Goal: Task Accomplishment & Management: Use online tool/utility

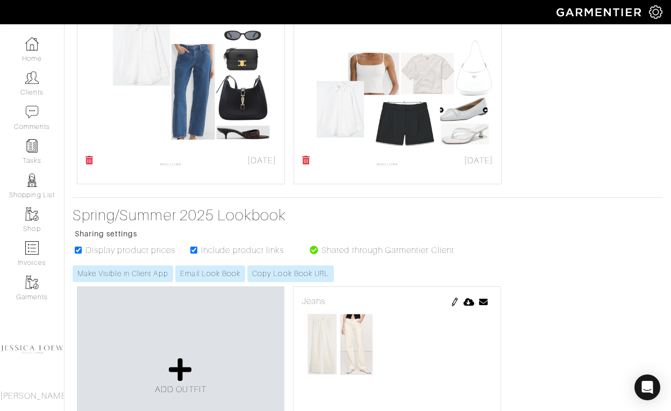
scroll to position [5378, 0]
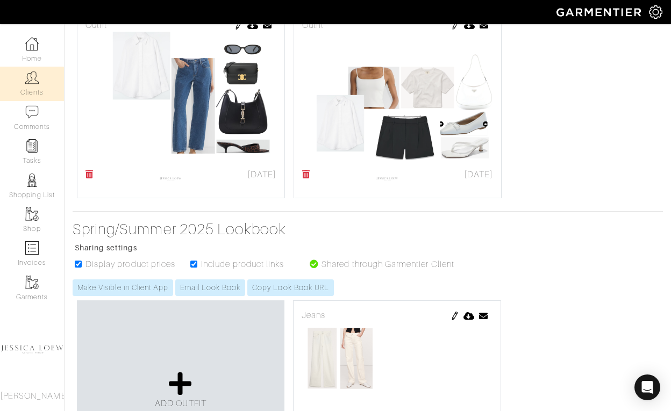
click at [20, 88] on link "Clients" at bounding box center [32, 84] width 64 height 34
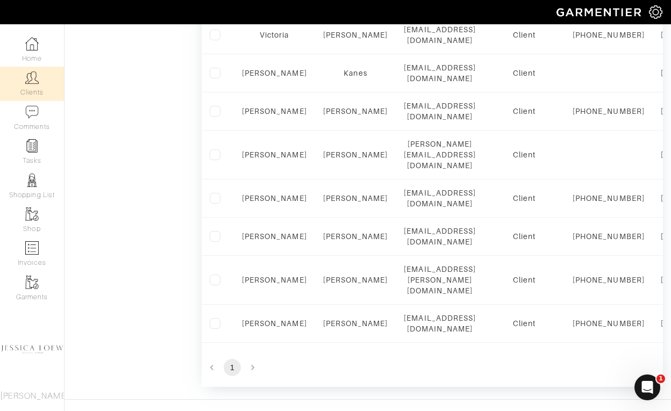
scroll to position [594, 0]
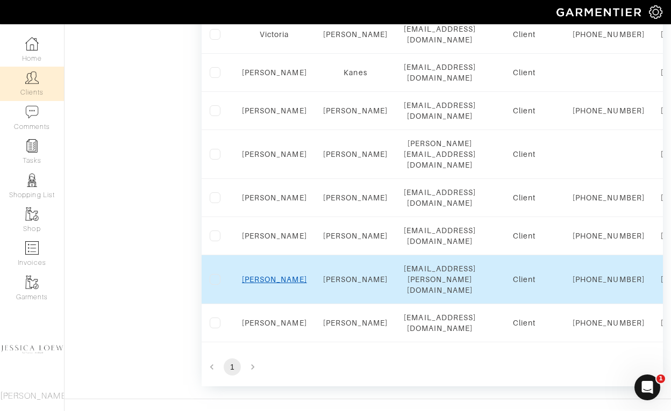
click at [276, 284] on link "Lucy" at bounding box center [274, 279] width 65 height 9
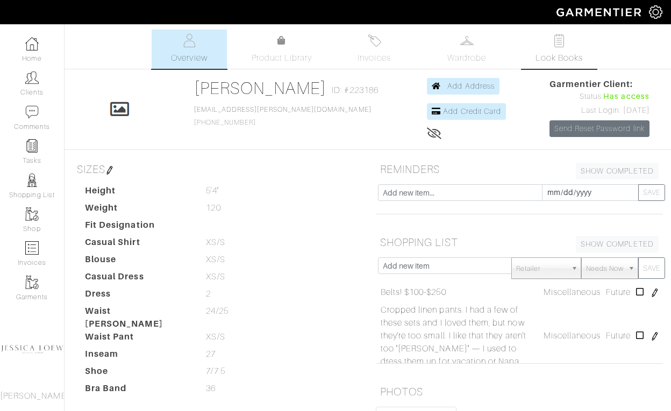
click at [550, 38] on link "Look Books" at bounding box center [558, 49] width 75 height 39
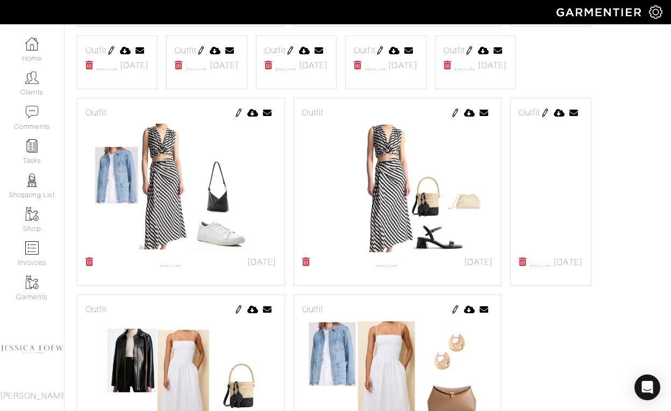
scroll to position [4237, 0]
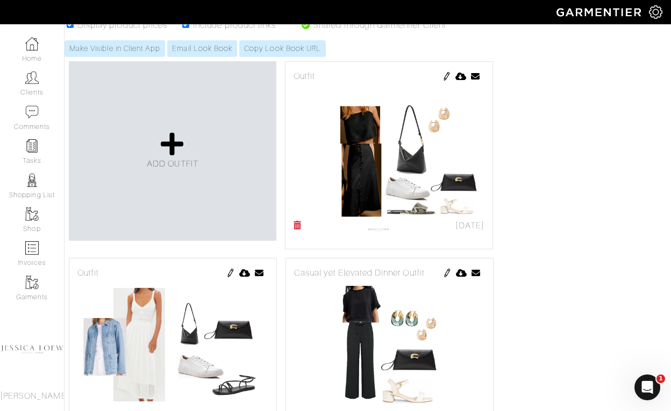
scroll to position [185, 8]
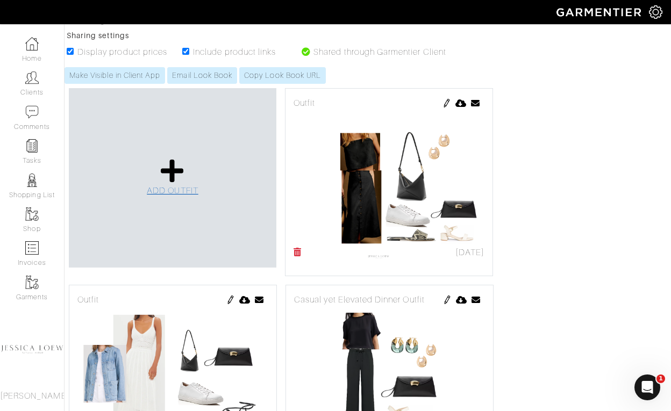
click at [173, 166] on icon at bounding box center [172, 171] width 23 height 26
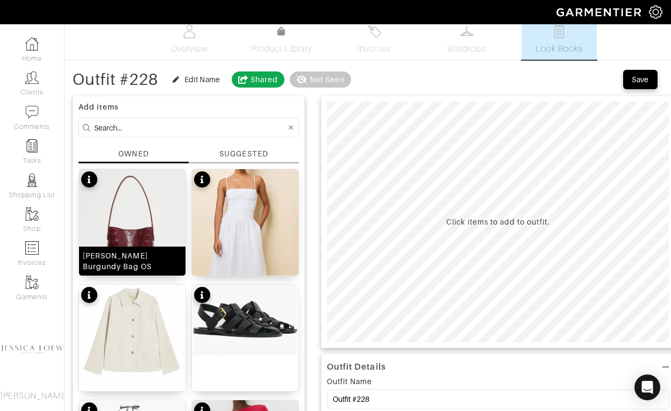
scroll to position [10, 0]
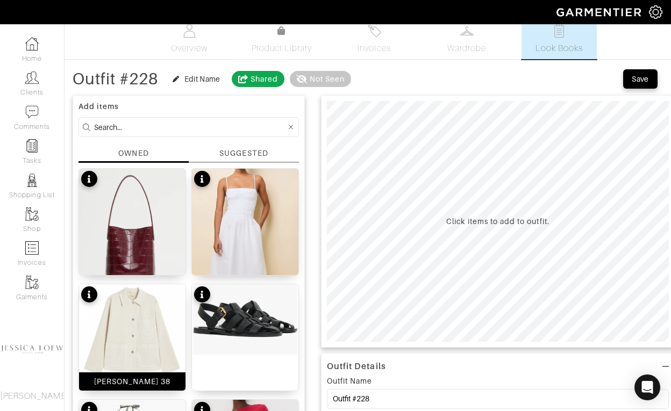
click at [139, 312] on img at bounding box center [132, 334] width 106 height 100
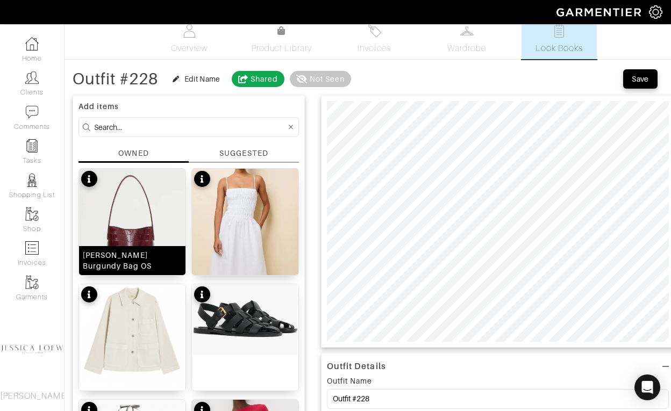
scroll to position [67, 0]
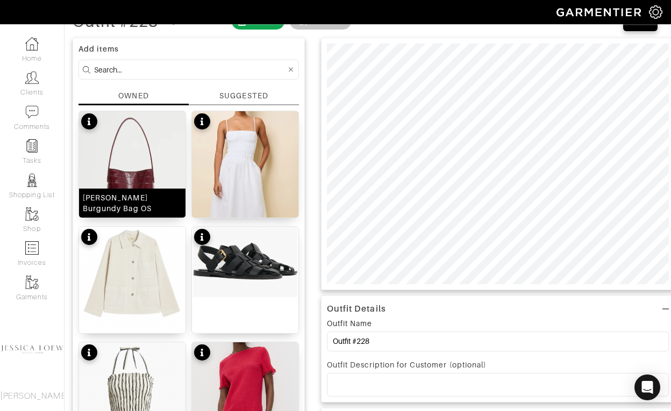
click at [148, 163] on img at bounding box center [132, 175] width 106 height 129
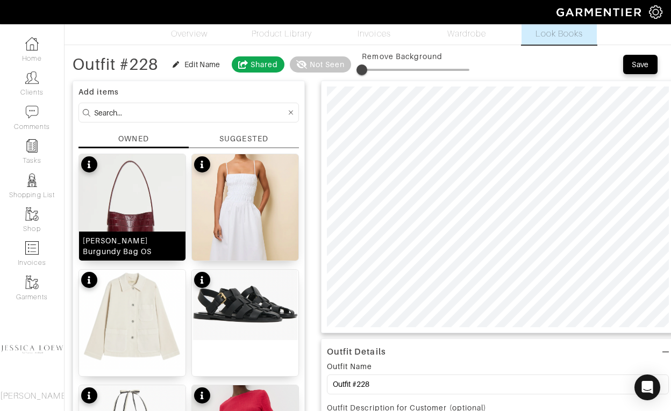
scroll to position [19, 0]
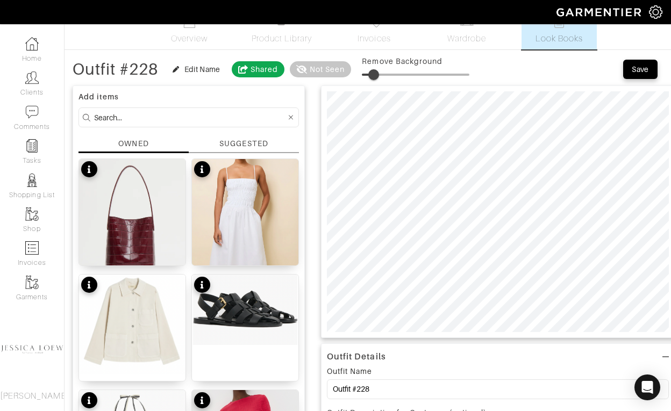
click at [376, 76] on span at bounding box center [373, 74] width 11 height 11
type input "16"
click at [381, 78] on span at bounding box center [379, 74] width 11 height 11
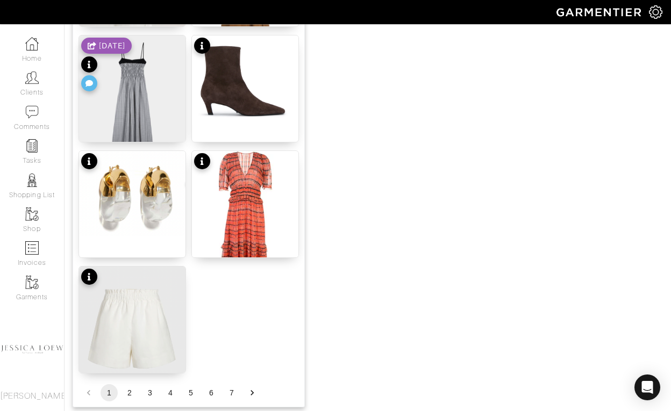
scroll to position [1316, 0]
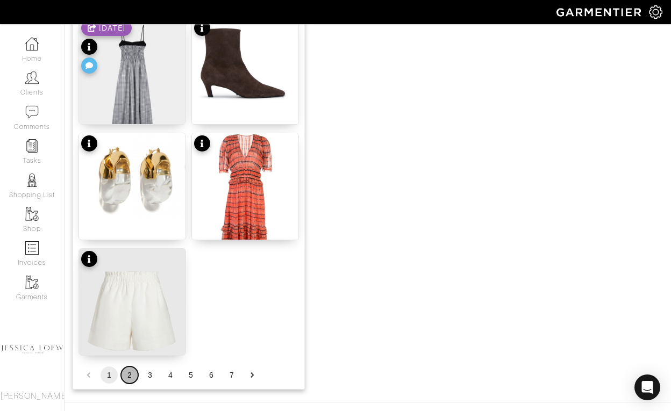
click at [131, 373] on button "2" at bounding box center [129, 375] width 17 height 17
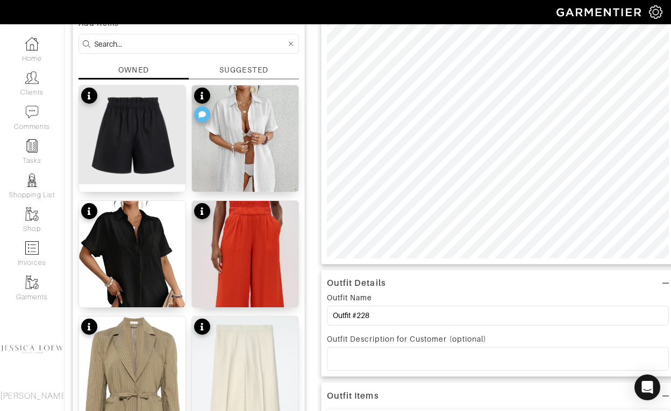
scroll to position [33, 0]
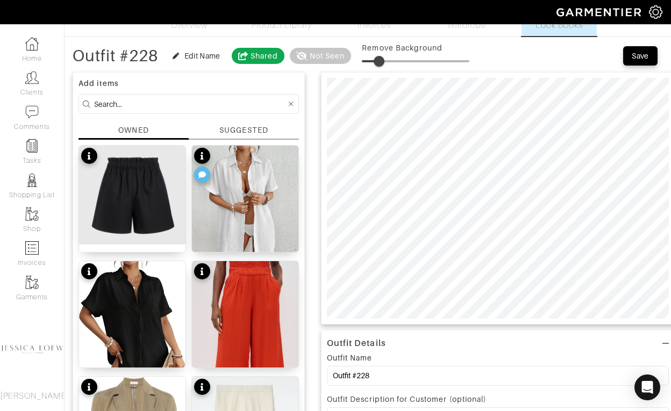
click at [170, 100] on input at bounding box center [190, 103] width 192 height 13
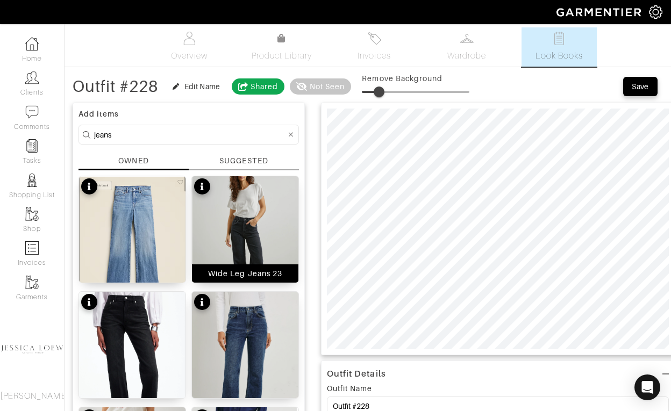
scroll to position [0, 0]
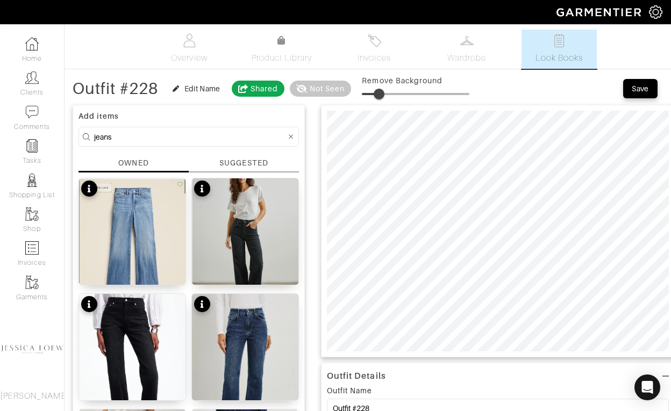
click at [148, 134] on input "jeans" at bounding box center [190, 136] width 192 height 13
type input "pants"
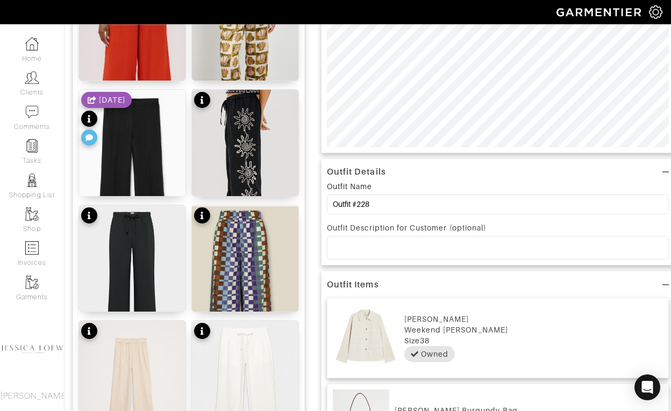
scroll to position [371, 0]
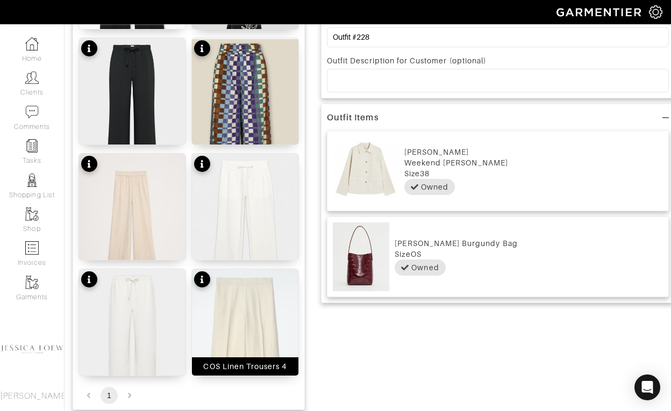
click at [238, 308] on img at bounding box center [245, 349] width 106 height 160
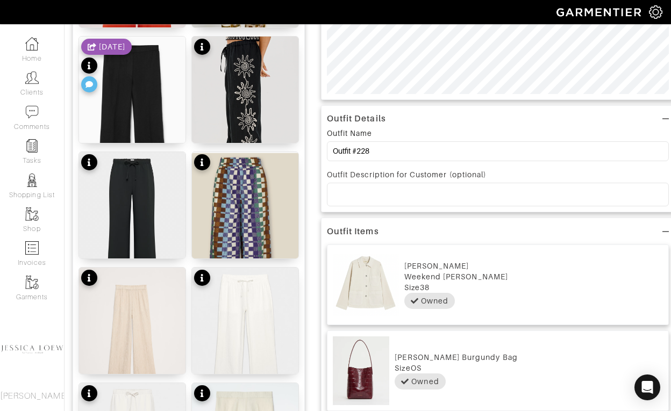
scroll to position [0, 0]
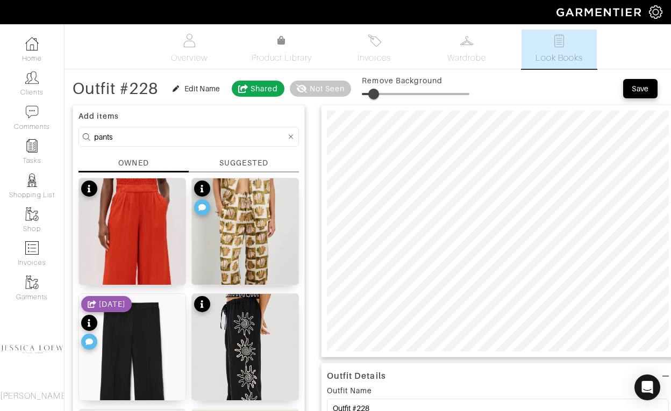
type input "0"
drag, startPoint x: 381, startPoint y: 98, endPoint x: 319, endPoint y: 105, distance: 62.2
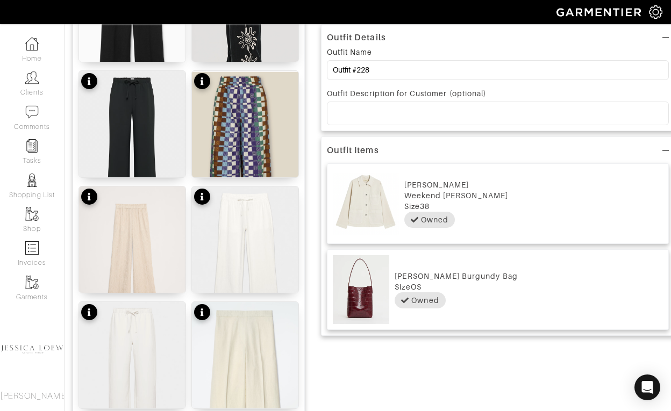
scroll to position [422, 0]
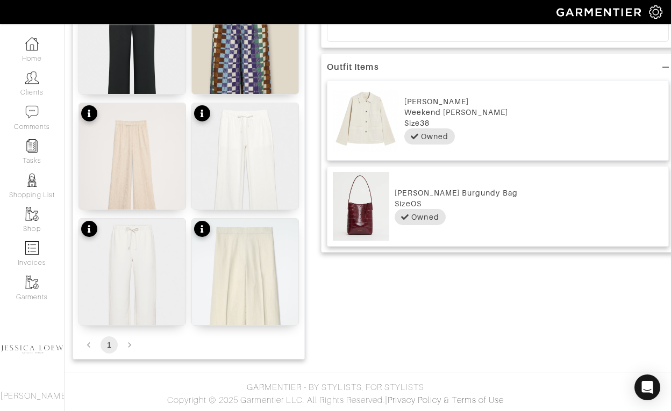
click at [250, 253] on img at bounding box center [245, 299] width 106 height 160
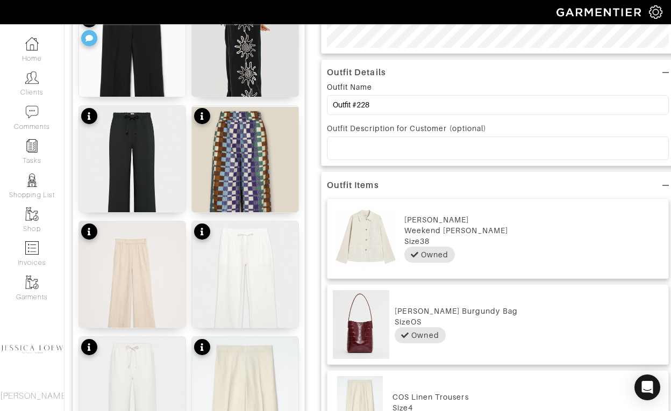
scroll to position [296, 0]
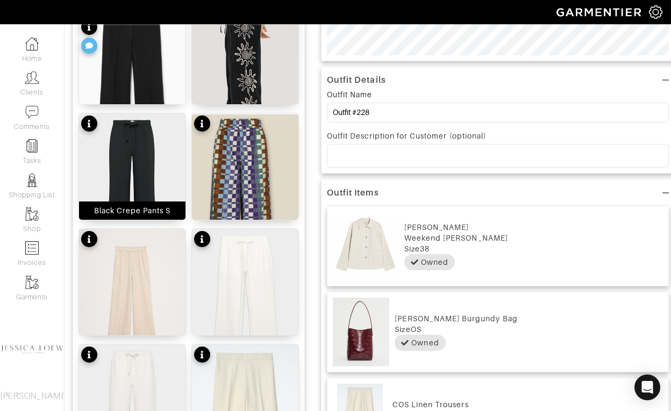
click at [153, 173] on img at bounding box center [132, 185] width 106 height 145
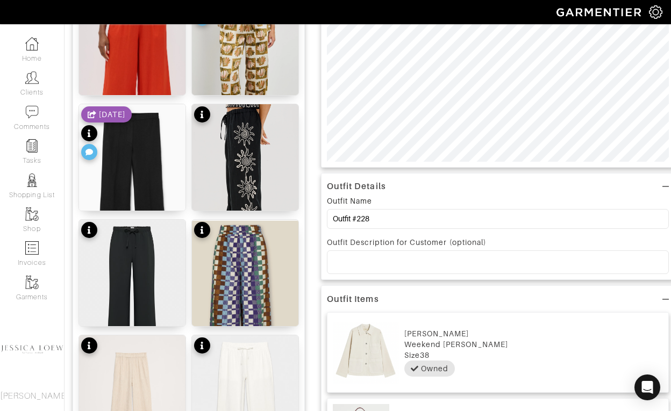
scroll to position [0, 0]
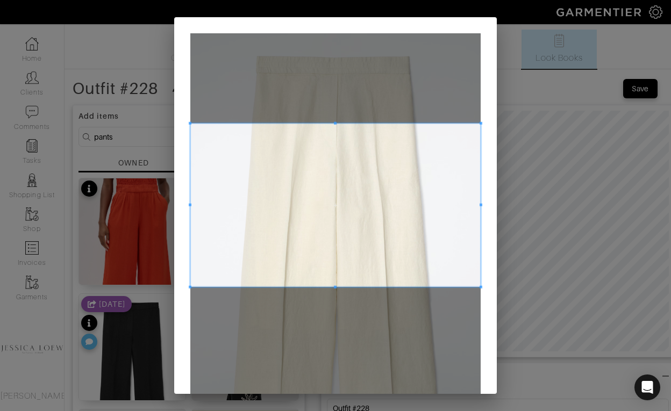
click at [358, 186] on span at bounding box center [335, 205] width 290 height 163
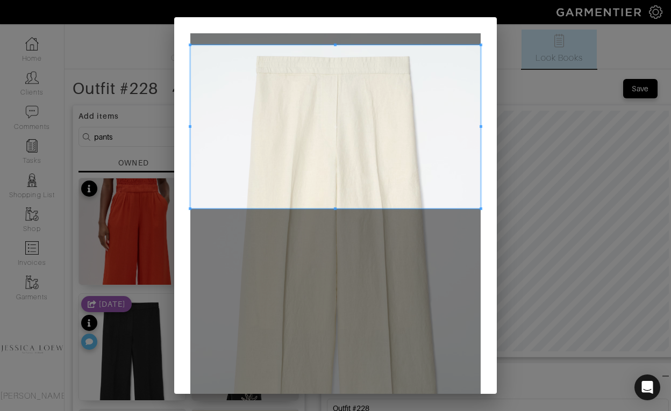
click at [360, 107] on span at bounding box center [335, 126] width 290 height 163
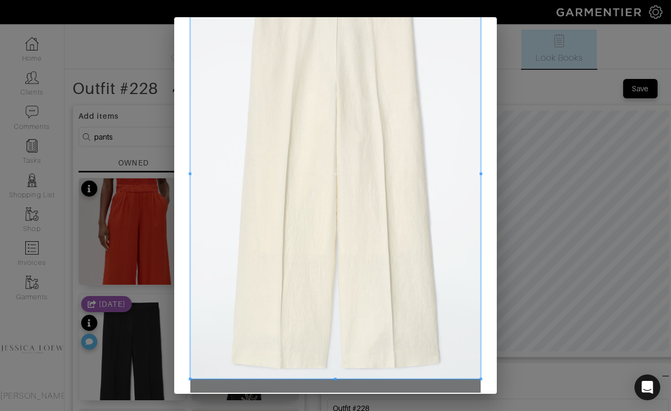
click at [331, 378] on div at bounding box center [335, 174] width 290 height 410
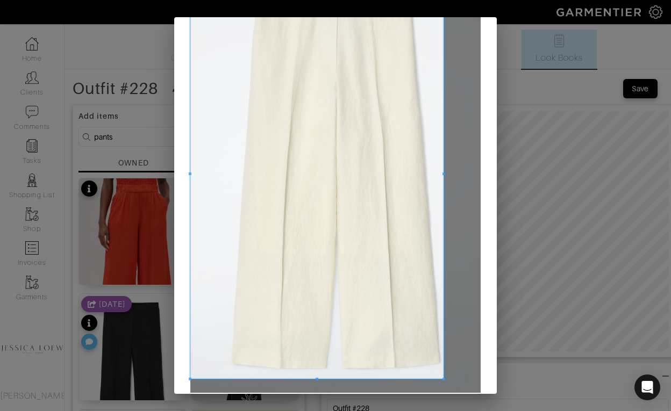
click at [443, 172] on div at bounding box center [316, 174] width 253 height 410
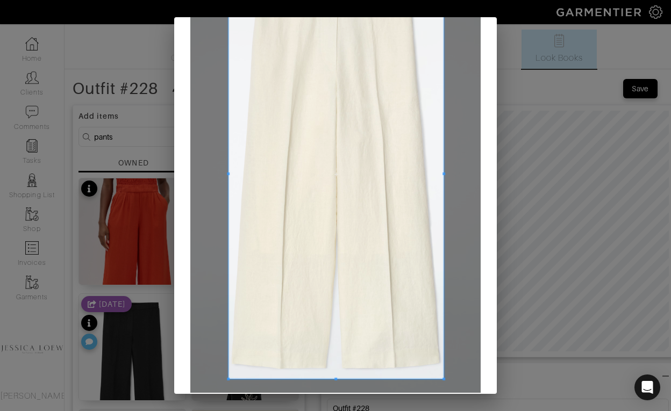
click at [228, 178] on span at bounding box center [228, 174] width 3 height 410
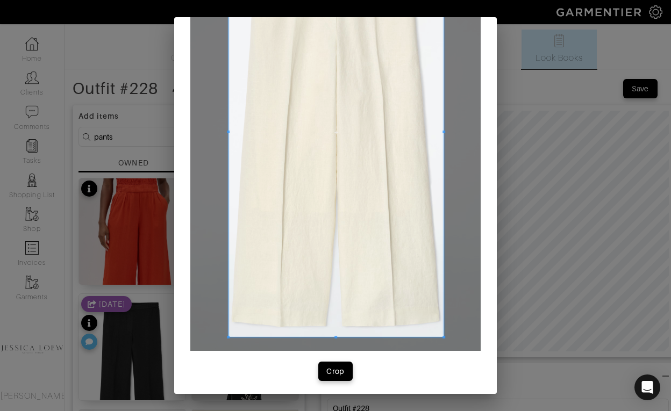
scroll to position [121, 0]
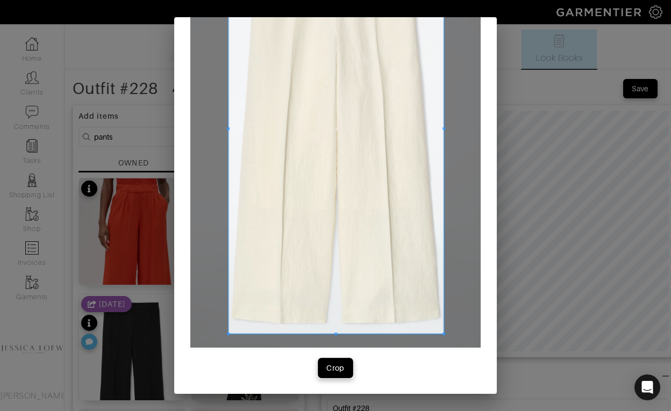
click at [337, 371] on div "Crop" at bounding box center [335, 368] width 18 height 11
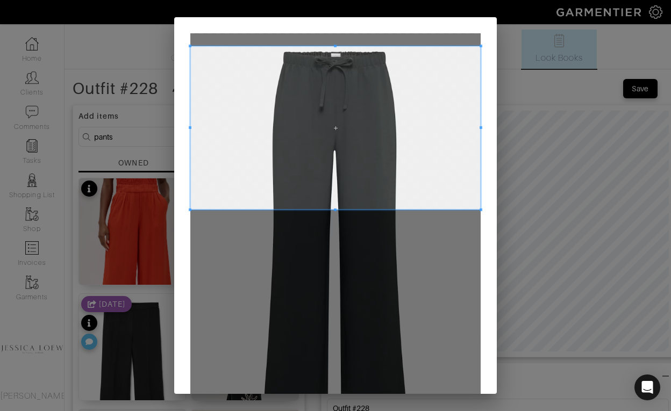
click at [358, 100] on span at bounding box center [335, 127] width 290 height 163
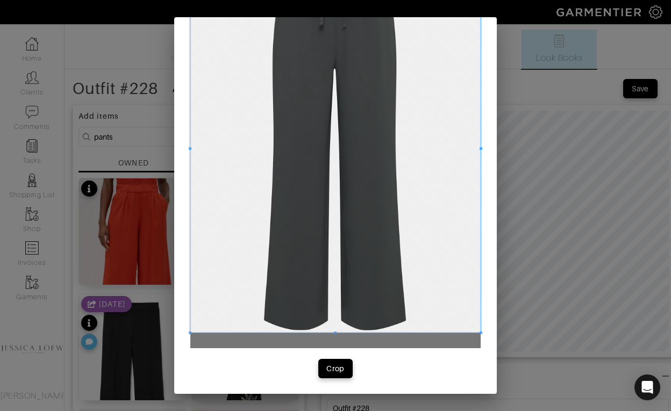
click at [346, 333] on div at bounding box center [335, 149] width 290 height 368
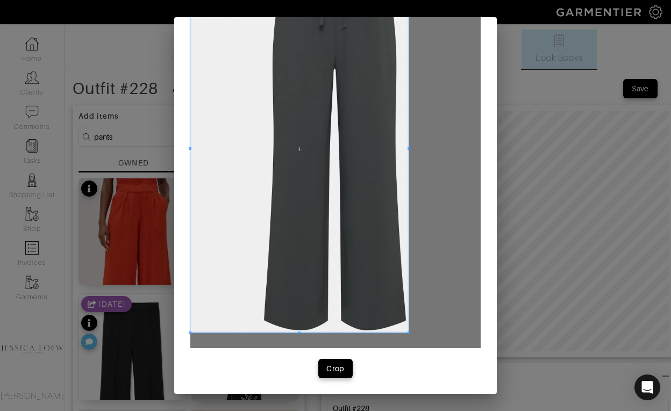
click at [407, 173] on div at bounding box center [299, 149] width 218 height 368
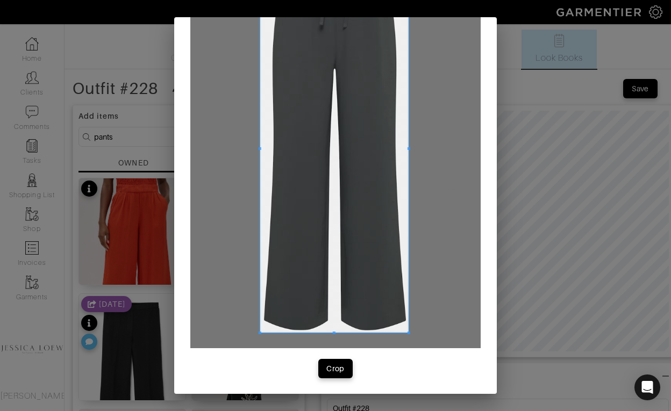
click at [260, 157] on div at bounding box center [334, 149] width 148 height 368
click at [341, 364] on div "Crop" at bounding box center [335, 368] width 18 height 11
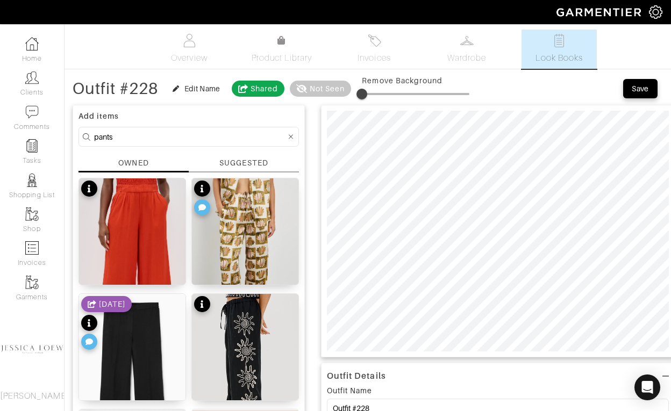
click at [174, 137] on input "pants" at bounding box center [190, 136] width 192 height 13
type input "p"
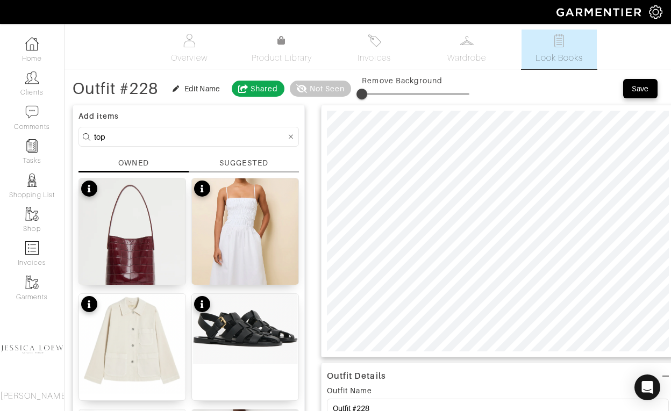
type input "top"
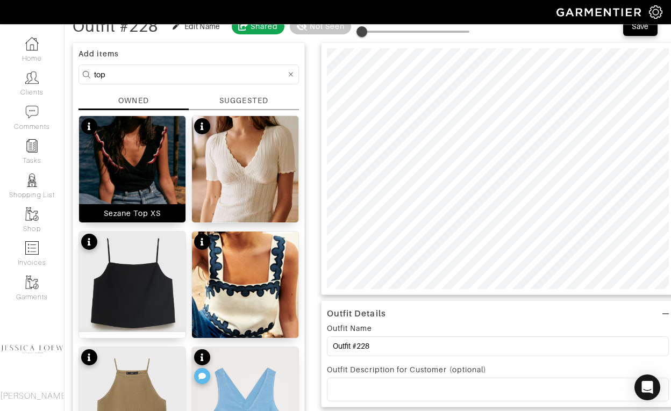
scroll to position [0, 0]
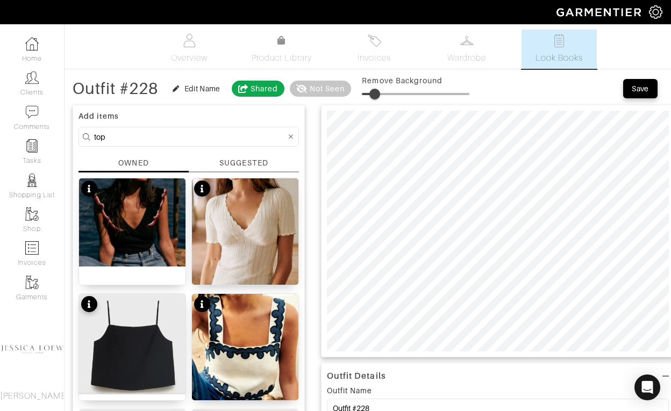
click at [376, 95] on span at bounding box center [374, 94] width 11 height 11
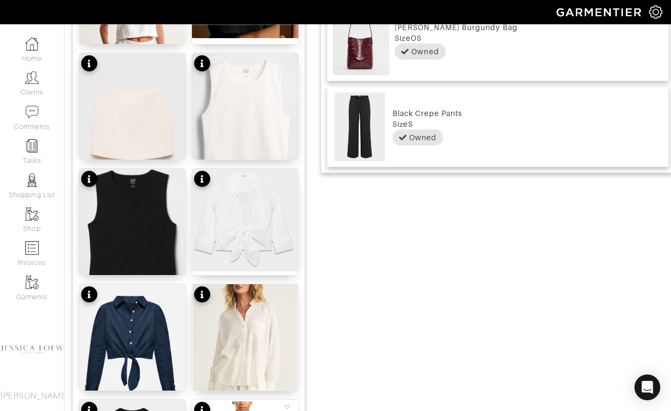
scroll to position [586, 0]
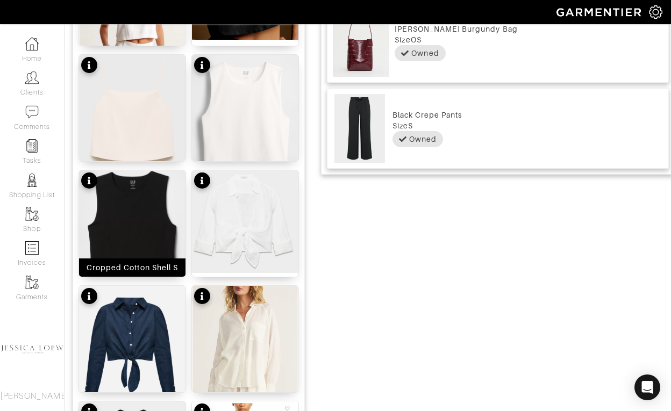
click at [164, 202] on img at bounding box center [132, 230] width 106 height 120
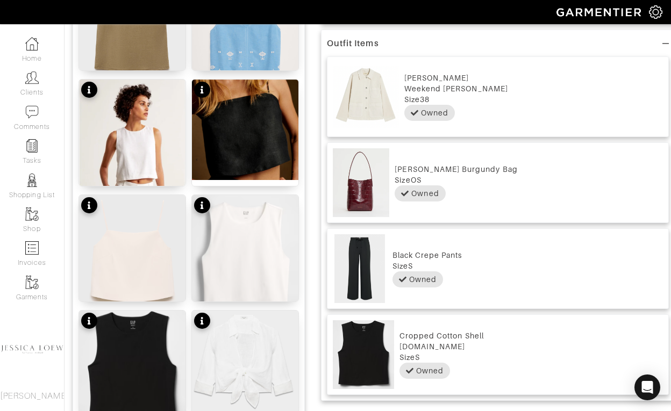
scroll to position [0, 0]
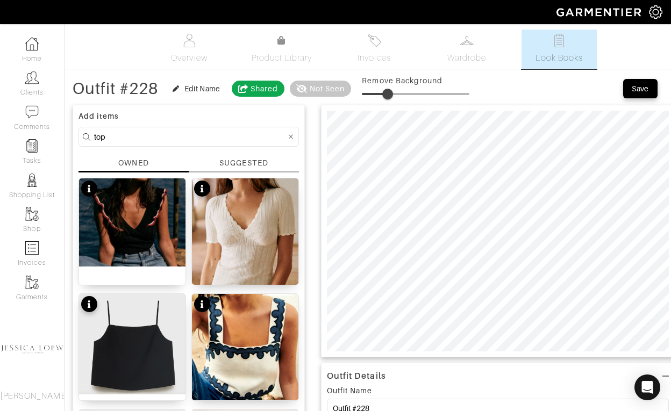
drag, startPoint x: 377, startPoint y: 91, endPoint x: 390, endPoint y: 97, distance: 13.7
click at [390, 97] on span at bounding box center [387, 94] width 11 height 11
type input "24"
click at [186, 131] on input "top" at bounding box center [190, 136] width 192 height 13
type input "shoes"
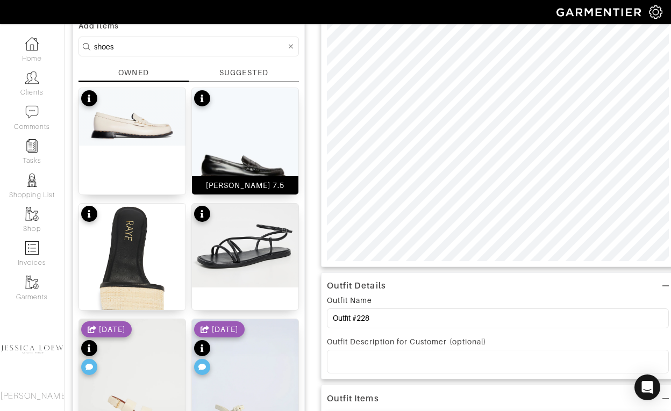
scroll to position [93, 0]
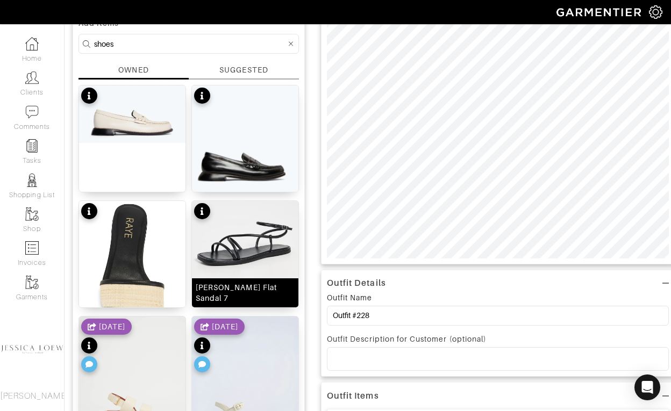
click at [228, 240] on img at bounding box center [245, 243] width 106 height 84
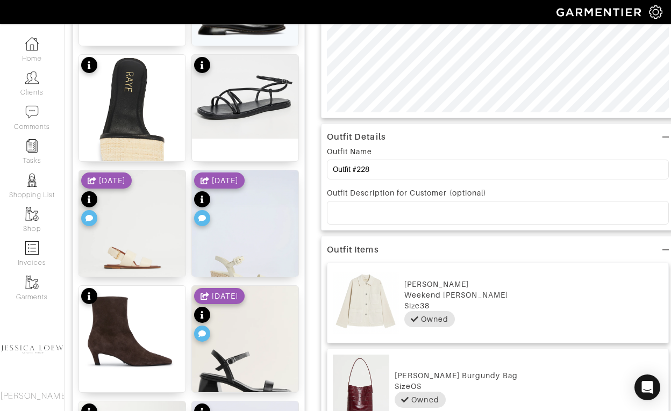
scroll to position [0, 0]
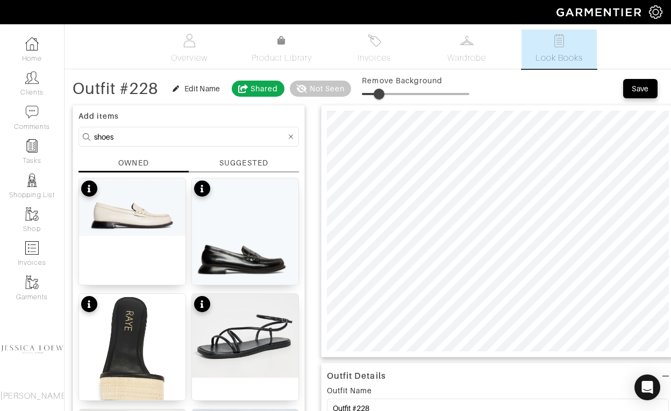
type input "19"
click at [384, 94] on span at bounding box center [382, 94] width 11 height 11
click at [379, 404] on input "Outfit #228" at bounding box center [498, 409] width 342 height 20
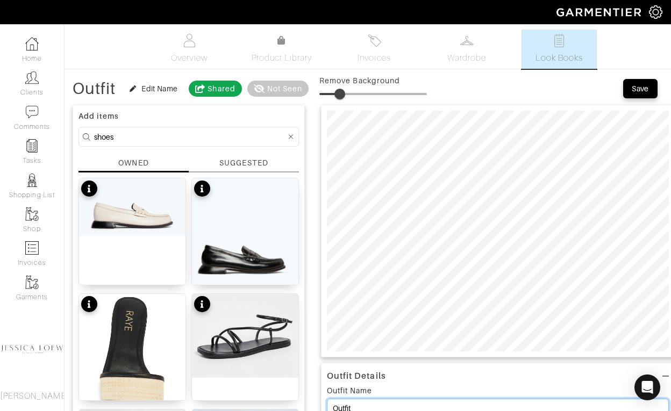
type input "Outfit"
click at [642, 85] on div "Save" at bounding box center [639, 88] width 17 height 11
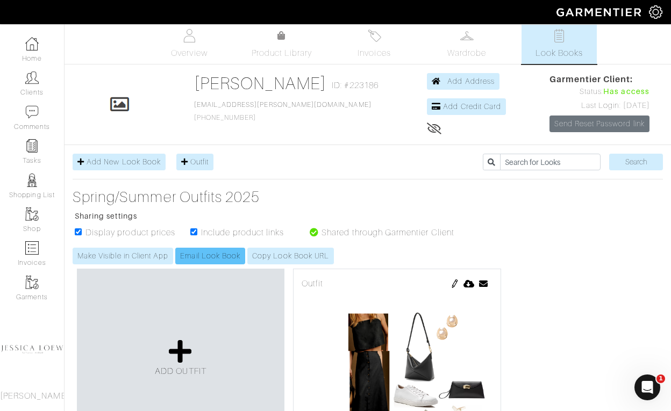
scroll to position [62, 0]
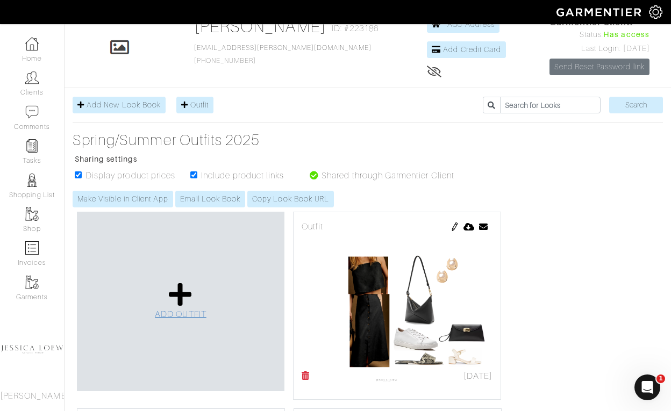
click at [184, 295] on icon at bounding box center [180, 295] width 23 height 26
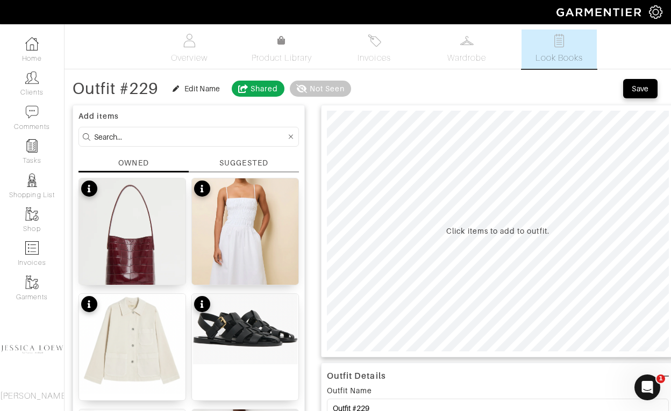
scroll to position [62, 0]
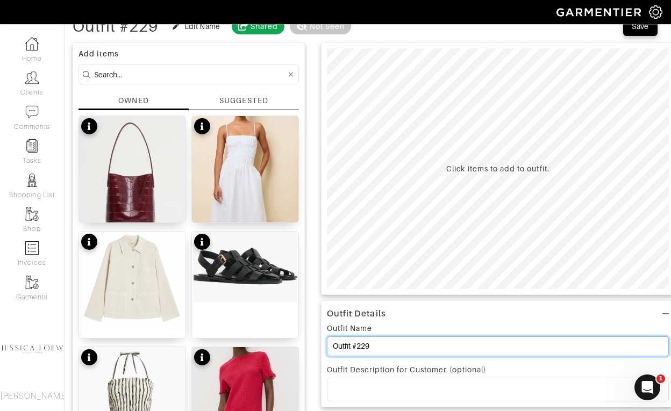
click at [381, 354] on input "Outfit #229" at bounding box center [498, 346] width 342 height 20
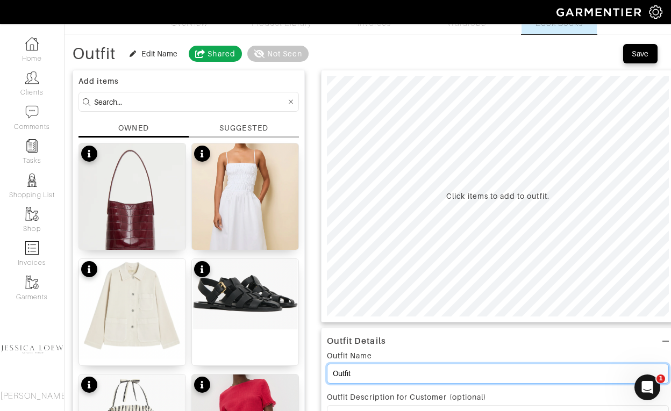
scroll to position [0, 0]
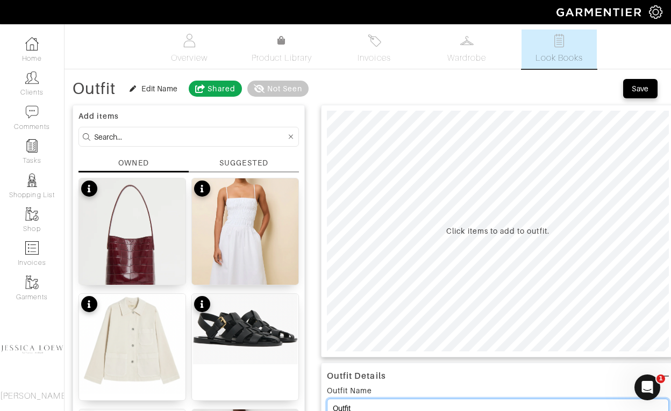
type input "Outfit"
click at [165, 139] on input at bounding box center [190, 136] width 192 height 13
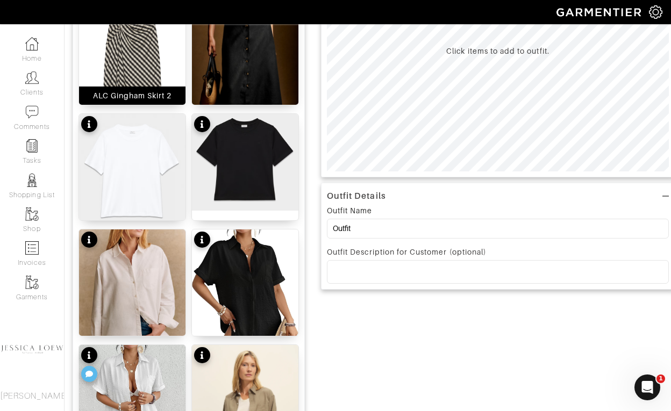
scroll to position [183, 0]
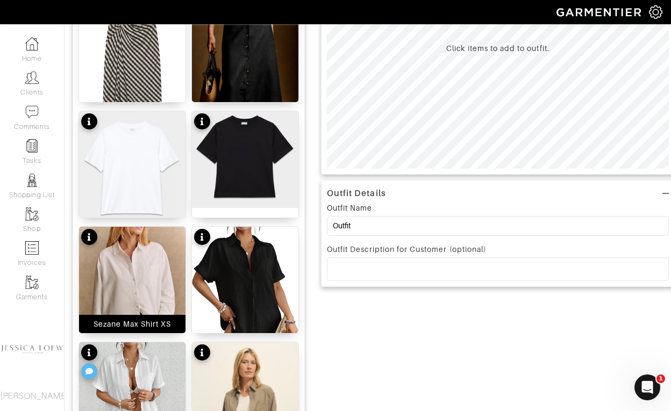
click at [147, 289] on img at bounding box center [132, 301] width 106 height 149
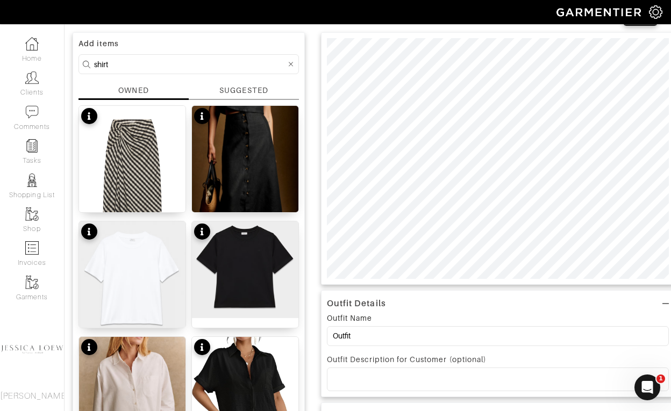
scroll to position [0, 0]
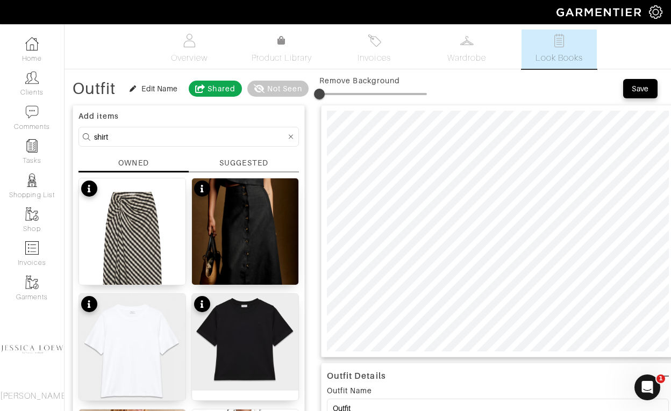
click at [179, 140] on input "shirt" at bounding box center [190, 136] width 192 height 13
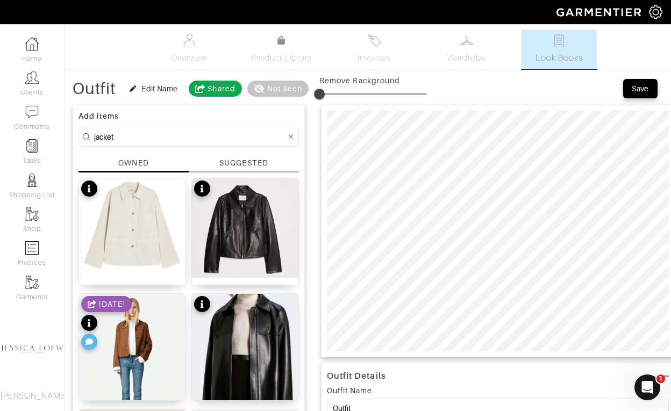
click at [139, 136] on input "jacket" at bounding box center [190, 136] width 192 height 13
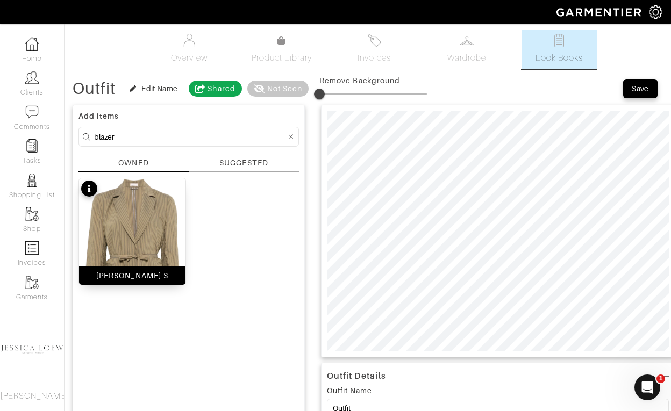
click at [160, 236] on img at bounding box center [132, 249] width 106 height 142
click at [202, 138] on input "blazer" at bounding box center [190, 136] width 192 height 13
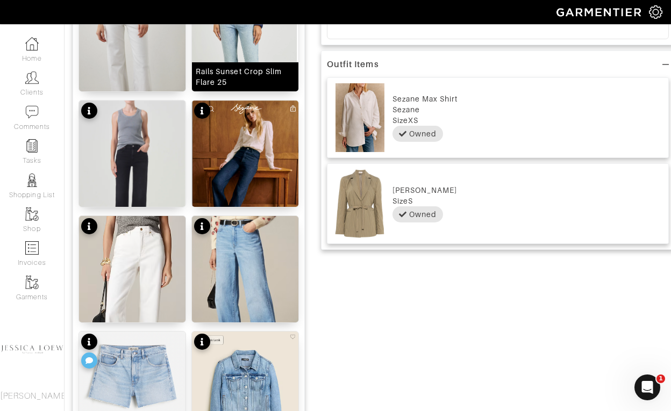
scroll to position [421, 0]
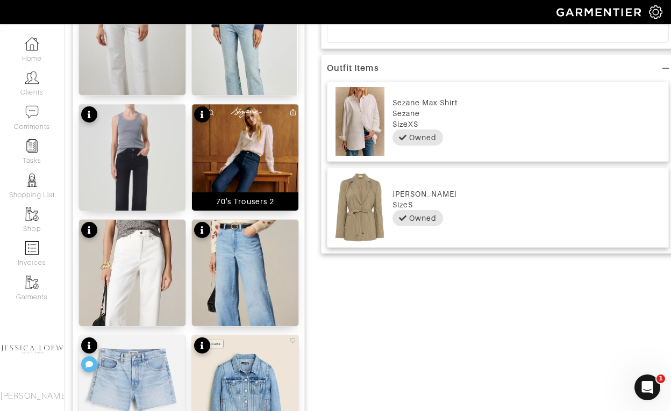
click at [269, 173] on img at bounding box center [245, 179] width 106 height 150
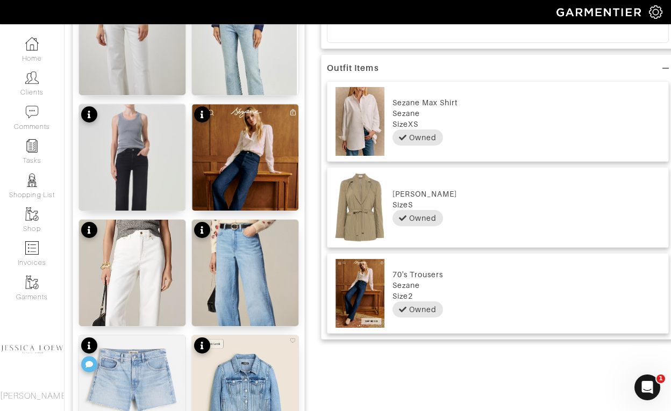
scroll to position [0, 0]
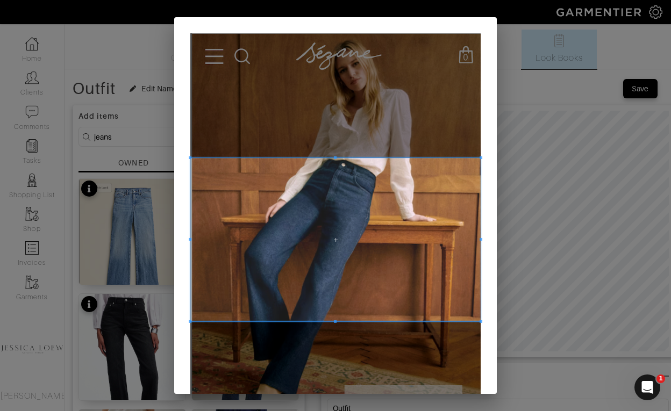
click at [324, 283] on span at bounding box center [335, 239] width 290 height 163
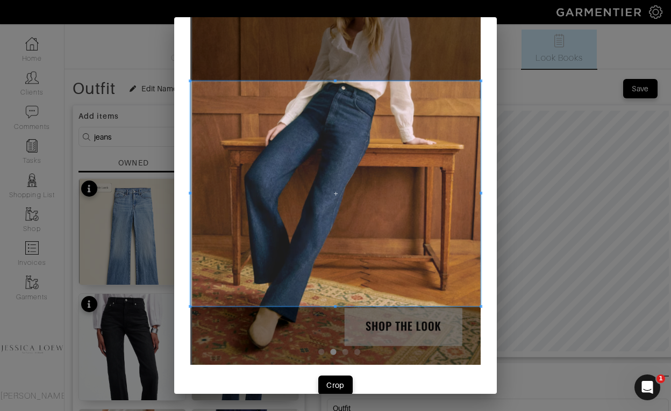
click at [320, 306] on div at bounding box center [335, 193] width 290 height 225
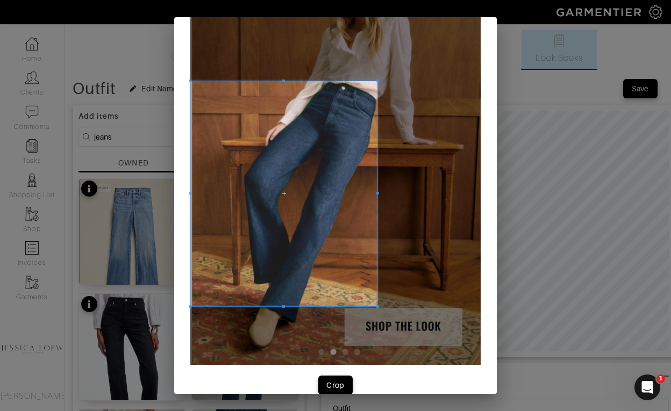
click at [376, 200] on div at bounding box center [283, 193] width 187 height 225
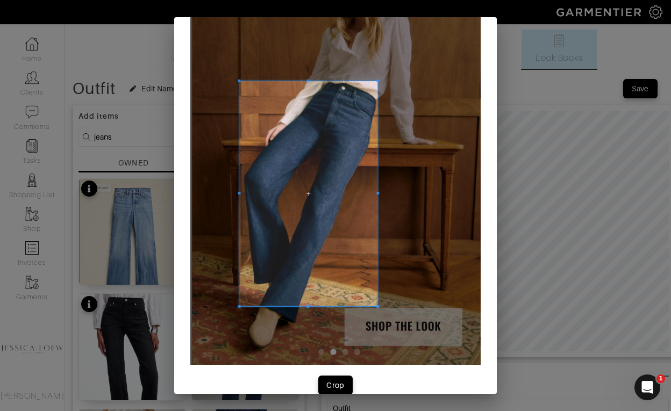
click at [239, 192] on div at bounding box center [308, 193] width 138 height 225
click at [341, 385] on div "Crop" at bounding box center [335, 385] width 18 height 11
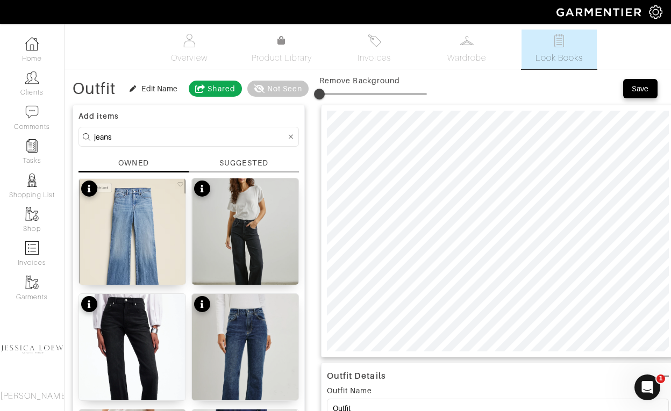
click at [155, 133] on input "jeans" at bounding box center [190, 136] width 192 height 13
type input "shoes"
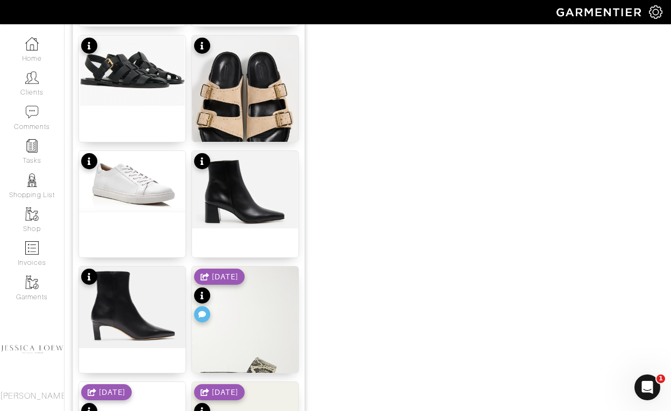
scroll to position [837, 0]
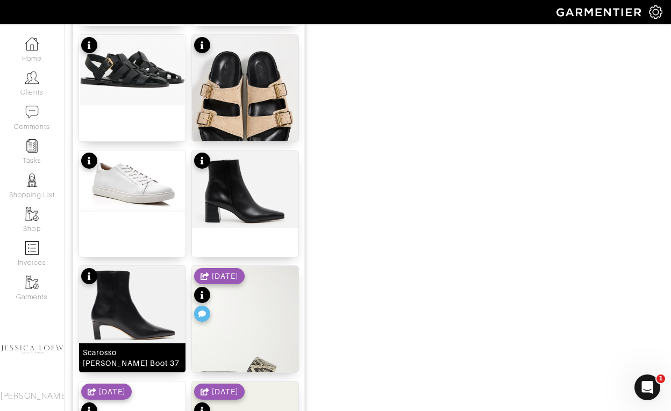
click at [148, 283] on img at bounding box center [132, 307] width 106 height 82
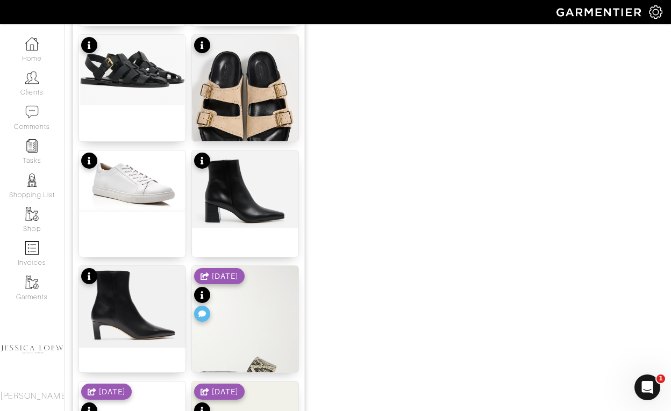
scroll to position [0, 0]
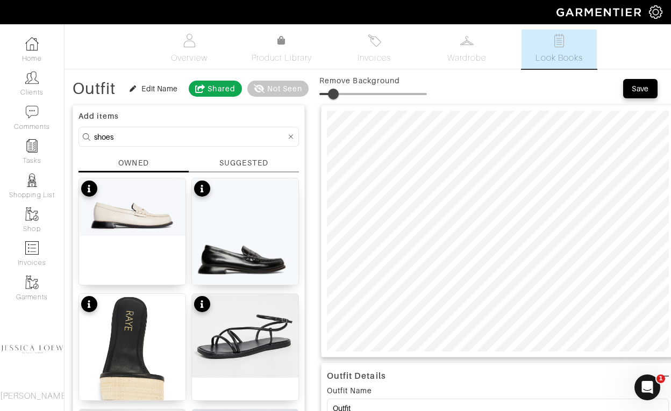
type input "17"
drag, startPoint x: 322, startPoint y: 93, endPoint x: 338, endPoint y: 93, distance: 15.6
click at [338, 93] on span at bounding box center [337, 94] width 11 height 11
click at [113, 135] on input "shoes" at bounding box center [190, 136] width 192 height 13
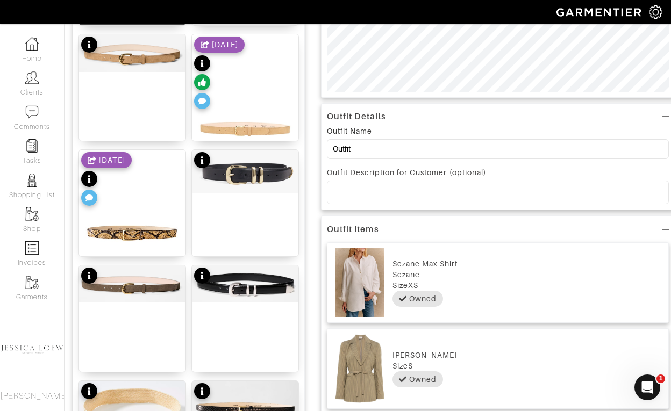
scroll to position [487, 0]
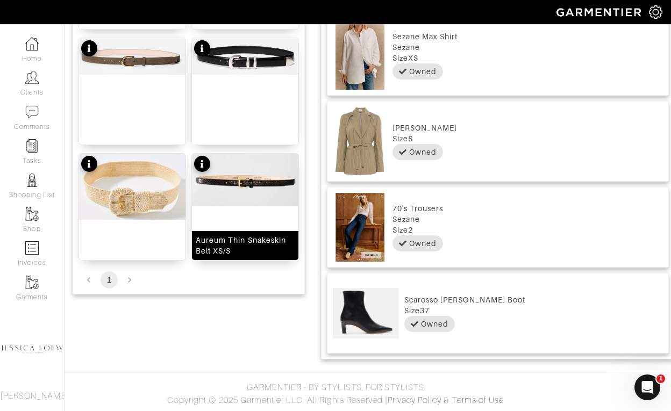
click at [241, 162] on img at bounding box center [245, 180] width 106 height 53
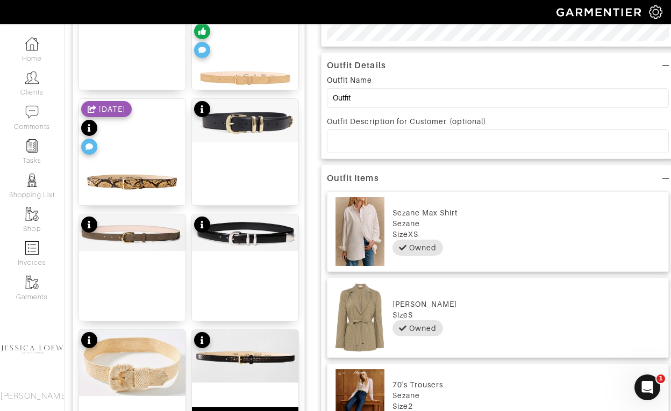
scroll to position [0, 0]
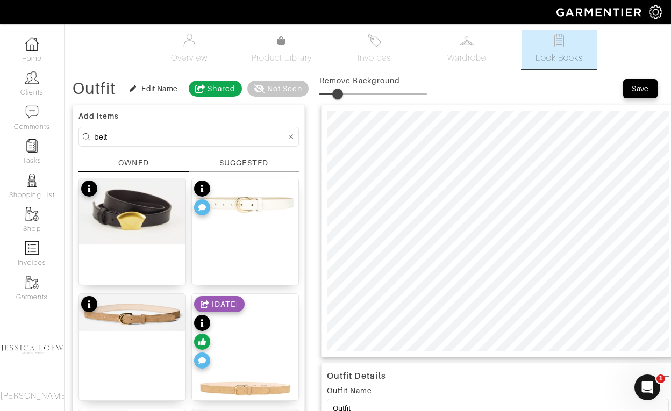
click at [197, 144] on form "belt" at bounding box center [188, 137] width 220 height 20
click at [194, 127] on form "belt" at bounding box center [188, 137] width 220 height 20
click at [193, 131] on input "belt" at bounding box center [190, 136] width 192 height 13
type input "bag"
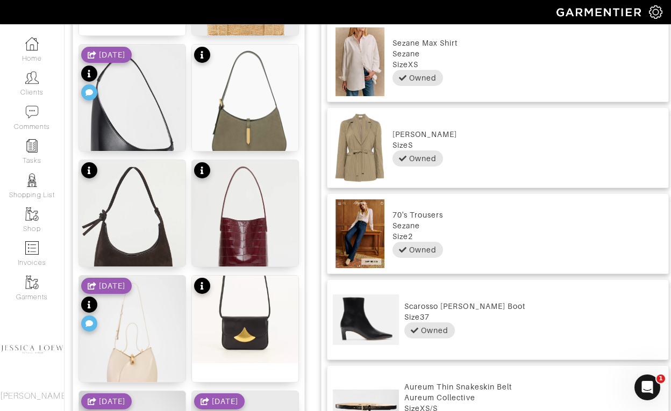
scroll to position [864, 0]
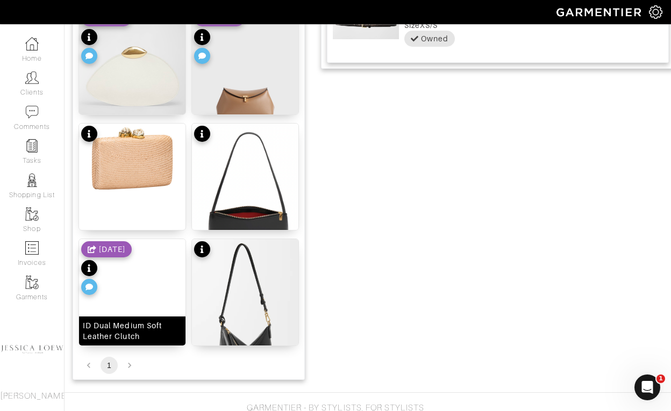
click at [143, 298] on img at bounding box center [132, 305] width 106 height 133
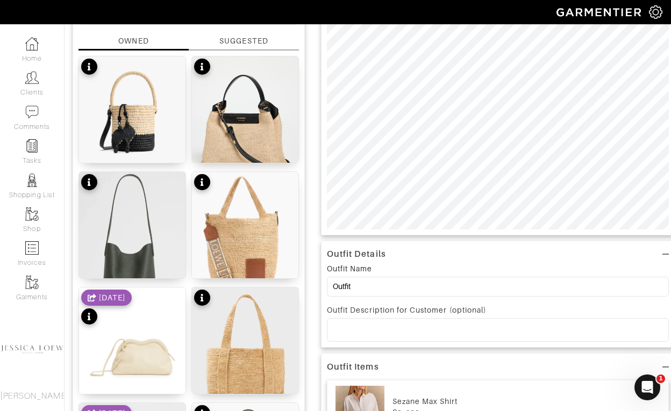
scroll to position [0, 0]
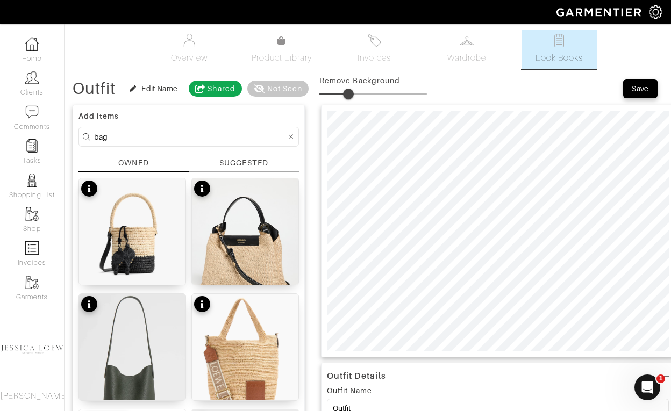
drag, startPoint x: 338, startPoint y: 97, endPoint x: 349, endPoint y: 104, distance: 13.7
drag, startPoint x: 346, startPoint y: 96, endPoint x: 334, endPoint y: 100, distance: 12.6
click at [334, 99] on span at bounding box center [333, 94] width 11 height 11
click at [332, 93] on span at bounding box center [331, 94] width 11 height 11
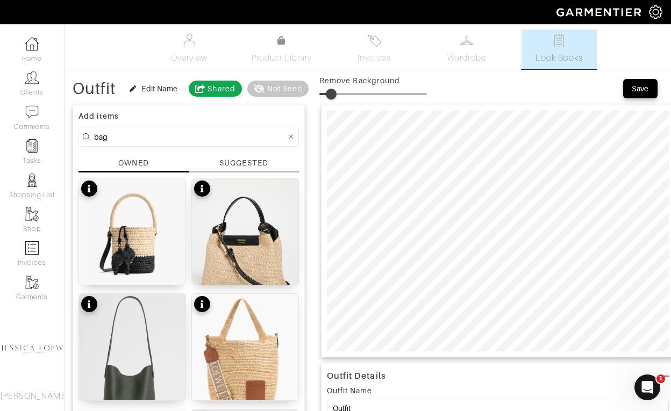
type input "17"
click at [647, 89] on div "Save" at bounding box center [639, 88] width 17 height 11
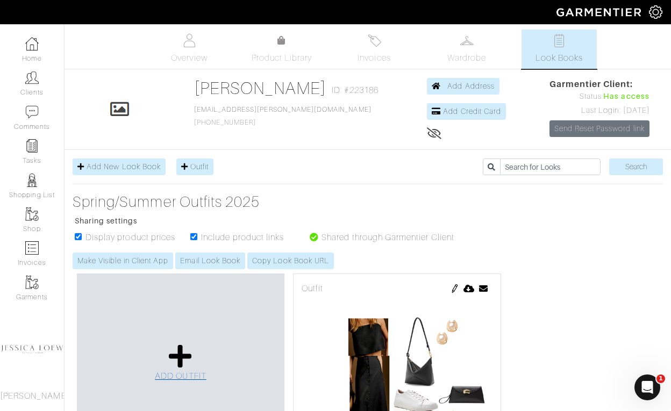
click at [180, 357] on icon at bounding box center [180, 356] width 23 height 26
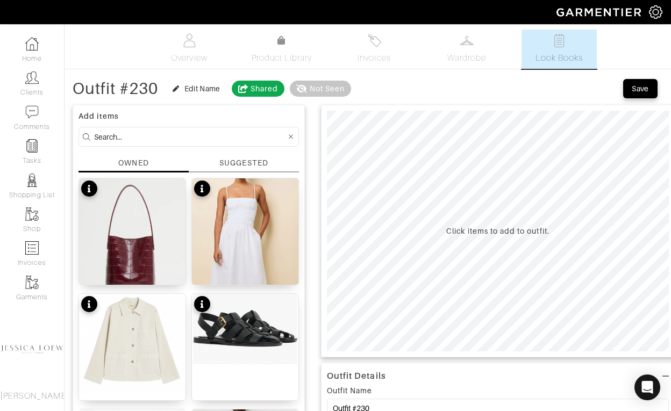
click at [212, 138] on input at bounding box center [190, 136] width 192 height 13
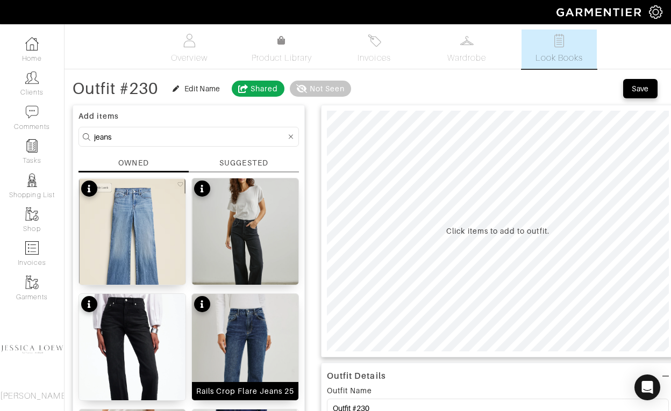
click at [272, 331] on img at bounding box center [245, 374] width 106 height 160
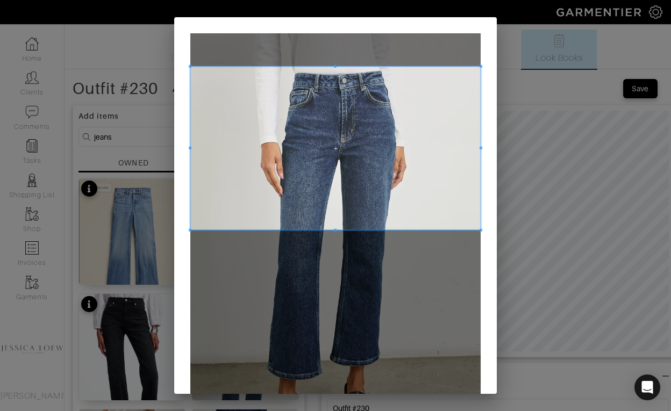
click at [353, 112] on span at bounding box center [335, 148] width 290 height 163
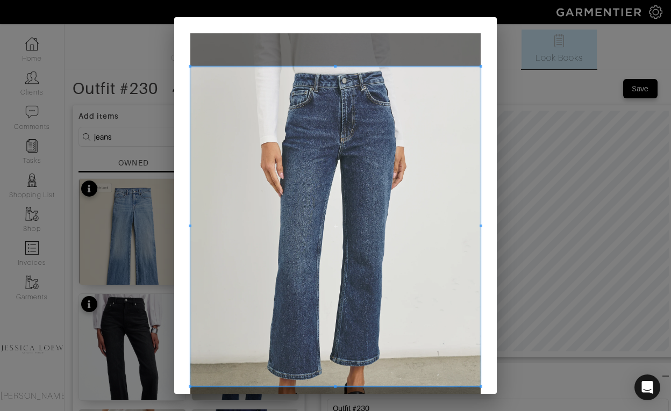
click at [319, 386] on div at bounding box center [335, 227] width 290 height 320
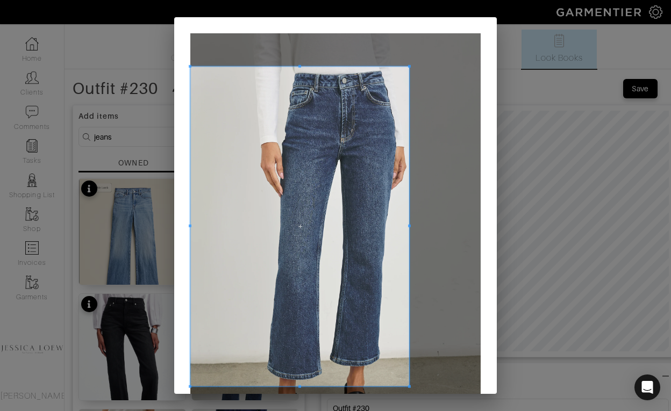
click at [409, 236] on div at bounding box center [299, 227] width 219 height 320
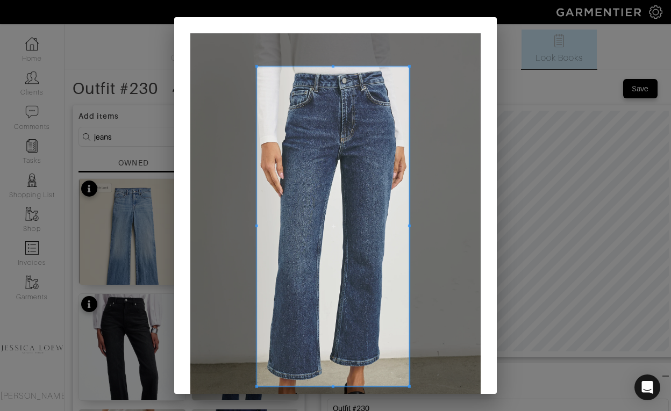
click at [255, 225] on span at bounding box center [256, 226] width 3 height 3
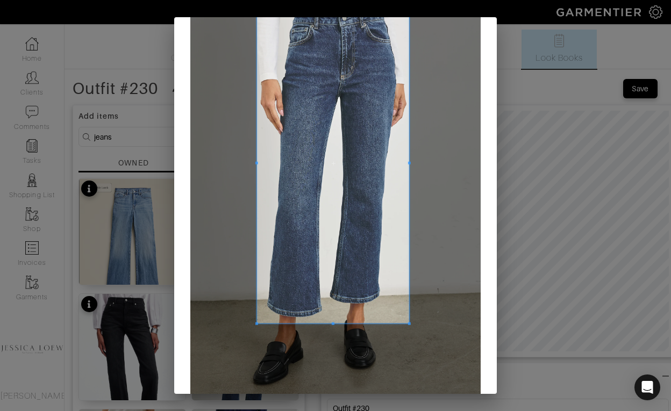
scroll to position [122, 0]
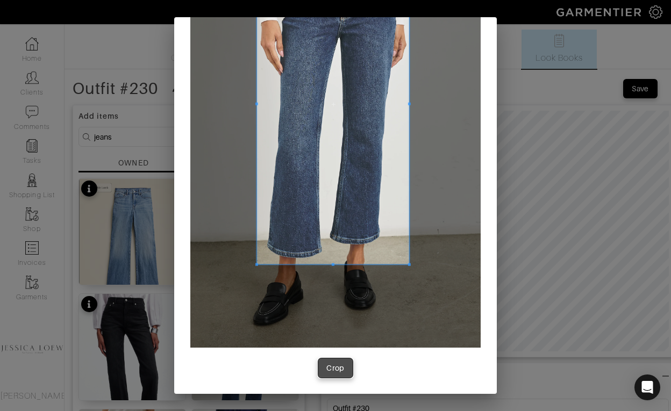
click at [322, 369] on button "Crop" at bounding box center [335, 367] width 34 height 19
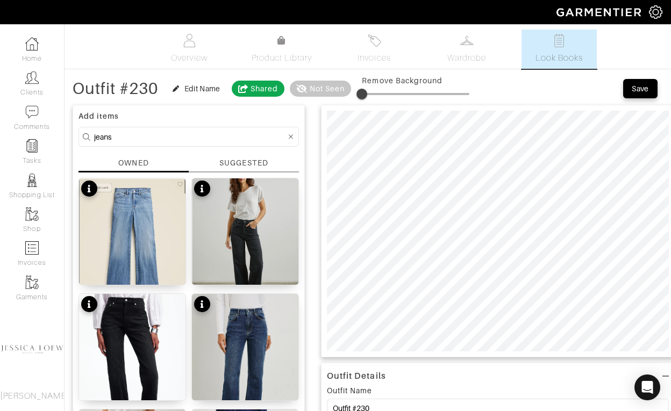
click at [199, 134] on input "jeans" at bounding box center [190, 136] width 192 height 13
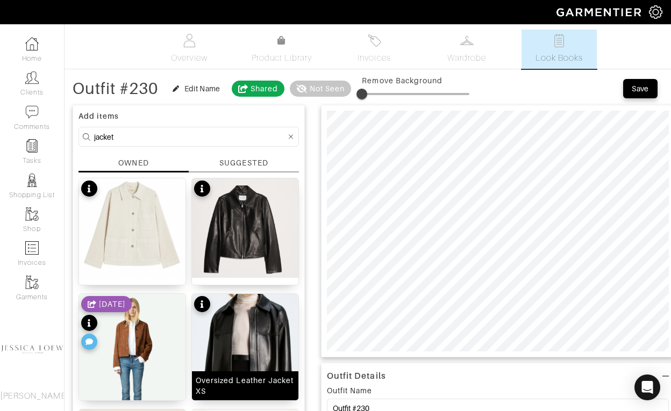
click at [243, 322] on img at bounding box center [245, 362] width 106 height 137
click at [145, 135] on input "jacket" at bounding box center [190, 136] width 192 height 13
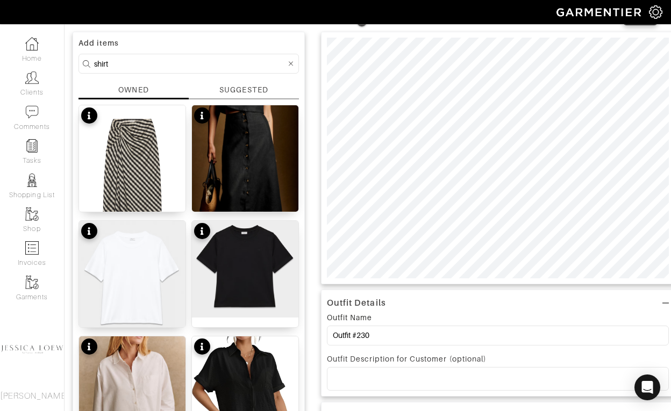
scroll to position [64, 0]
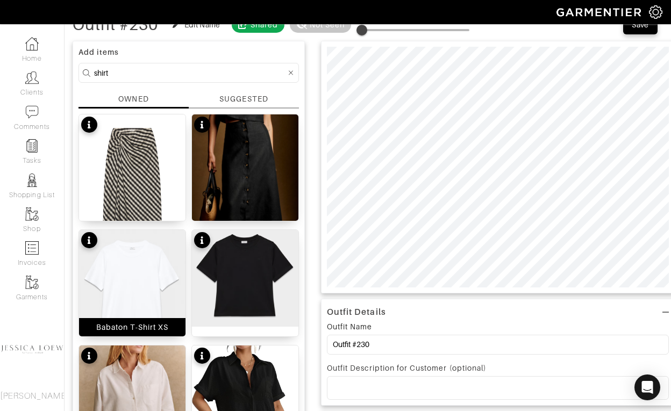
click at [143, 270] on img at bounding box center [132, 286] width 106 height 112
click at [189, 73] on input "shirt" at bounding box center [190, 72] width 192 height 13
type input "shoes"
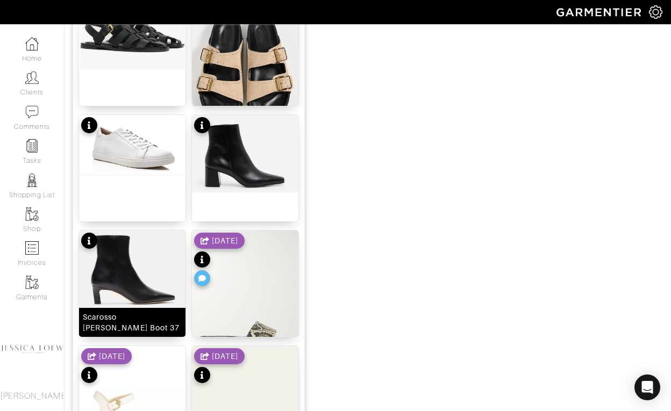
scroll to position [866, 0]
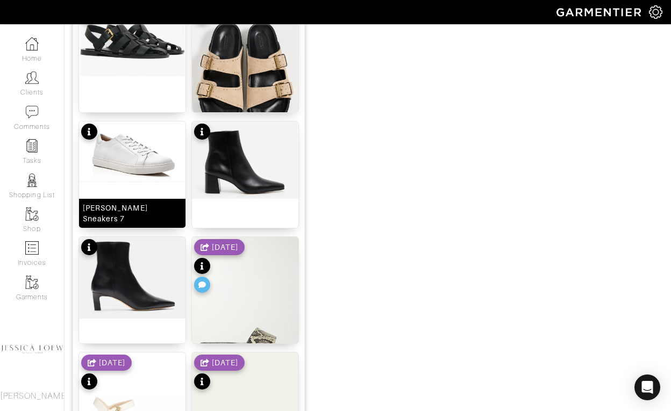
click at [155, 145] on img at bounding box center [132, 151] width 106 height 61
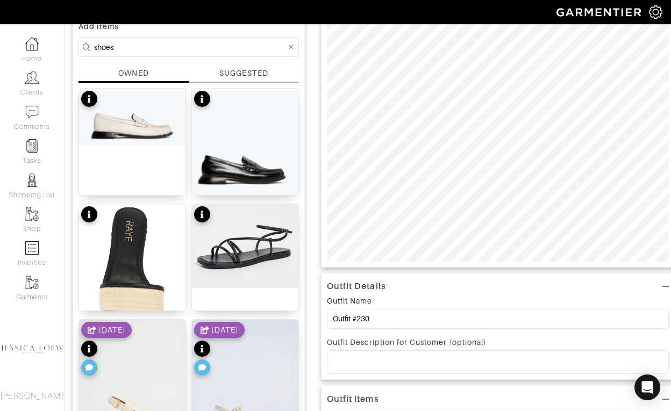
scroll to position [89, 0]
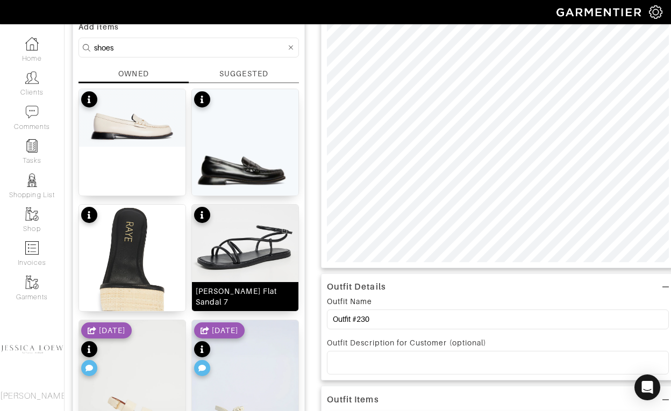
click at [235, 248] on img at bounding box center [245, 247] width 106 height 84
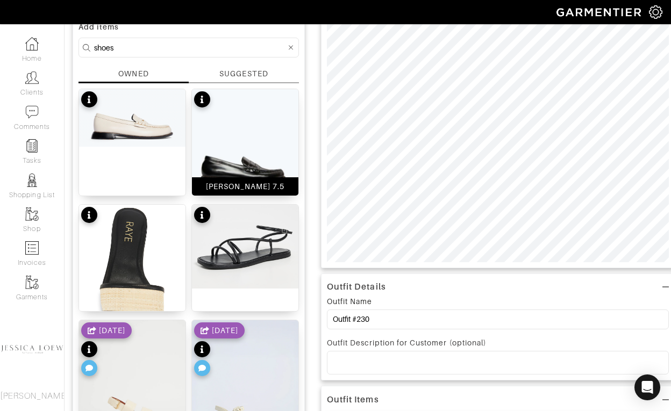
click at [248, 146] on img at bounding box center [245, 142] width 106 height 106
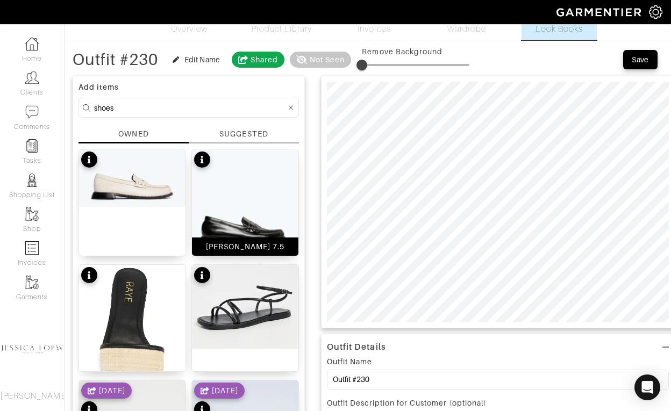
scroll to position [0, 0]
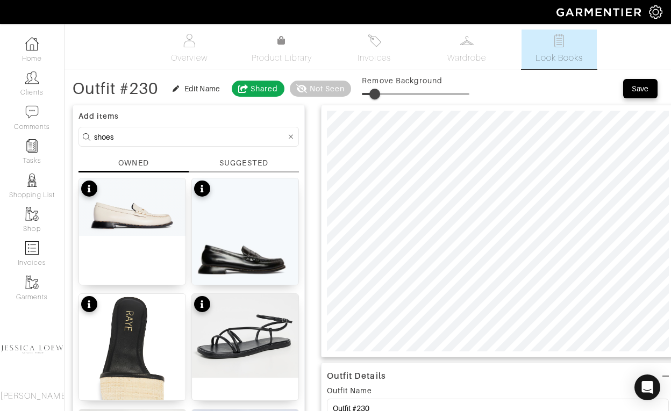
click at [377, 95] on span at bounding box center [374, 94] width 11 height 11
click at [379, 99] on span at bounding box center [377, 94] width 11 height 11
type input "12"
click at [149, 141] on input "shoes" at bounding box center [190, 136] width 192 height 13
type input "necklace"
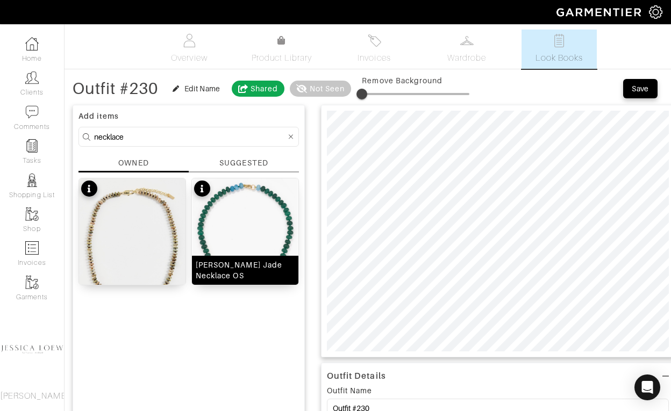
click at [256, 218] on img at bounding box center [245, 245] width 106 height 135
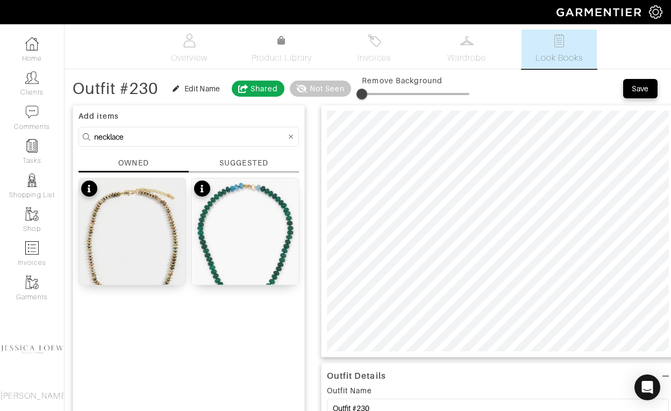
type input "19"
click at [386, 93] on span at bounding box center [415, 94] width 107 height 16
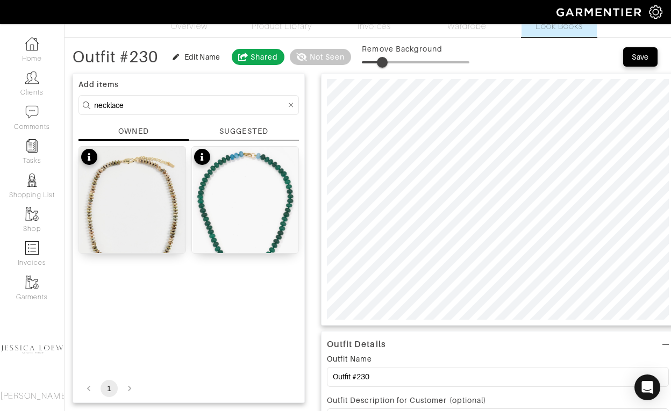
scroll to position [33, 0]
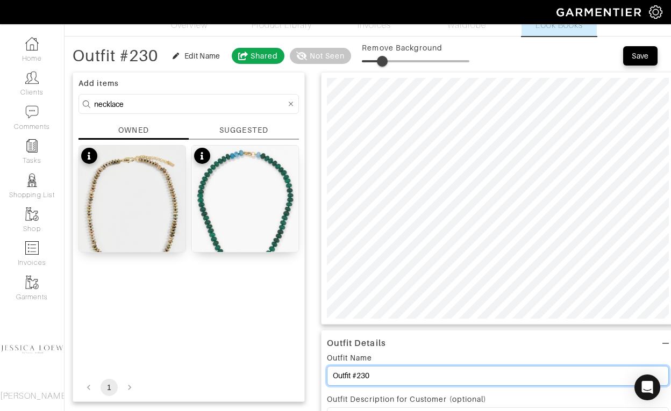
click at [375, 373] on input "Outfit #230" at bounding box center [498, 376] width 342 height 20
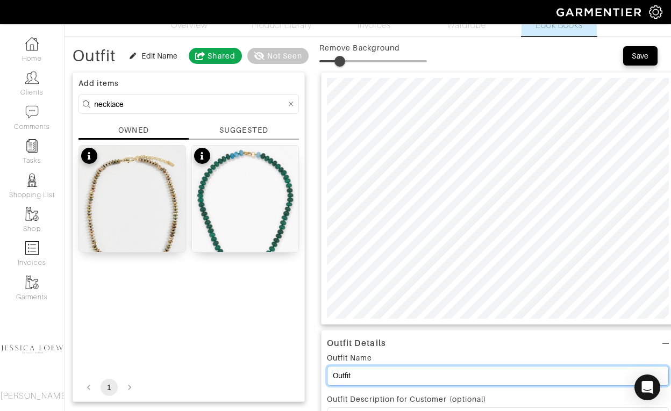
scroll to position [0, 0]
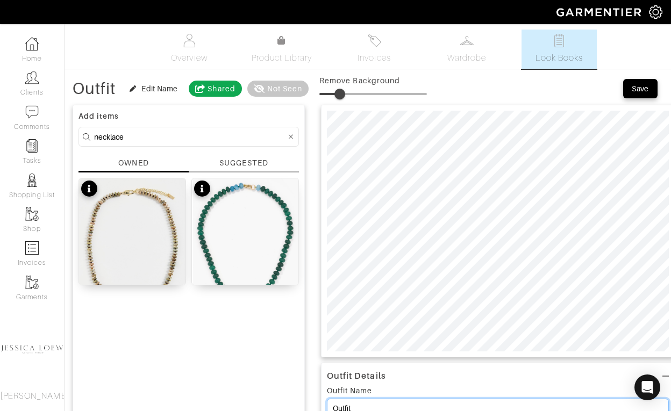
type input "Outfit"
click at [641, 95] on button "Save" at bounding box center [640, 88] width 34 height 19
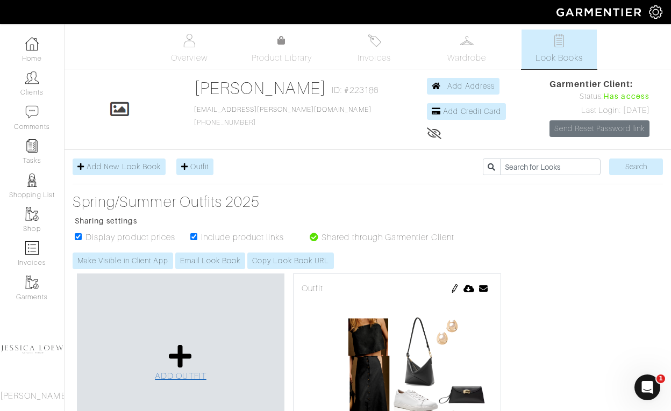
click at [187, 356] on icon at bounding box center [180, 356] width 23 height 26
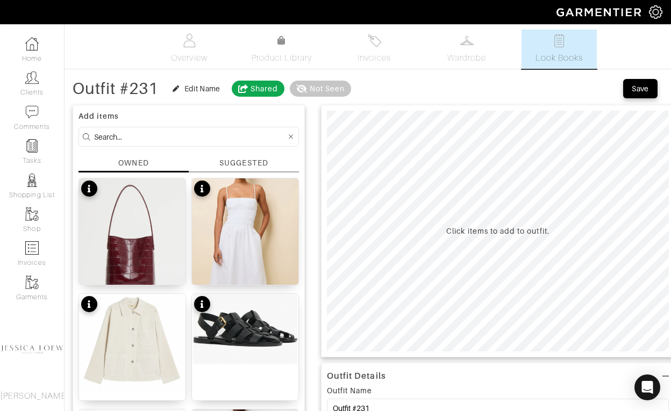
click at [196, 140] on input at bounding box center [190, 136] width 192 height 13
type input "pants"
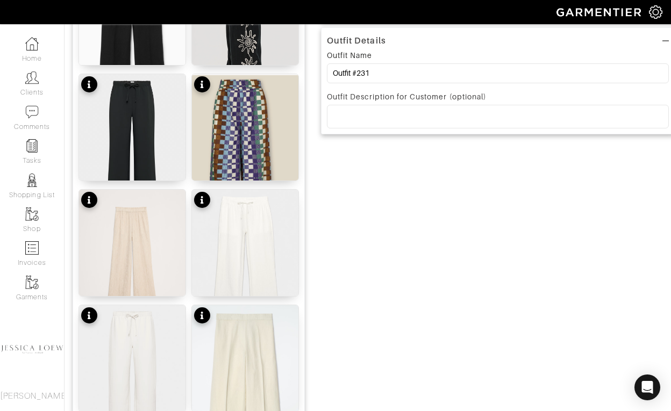
scroll to position [369, 0]
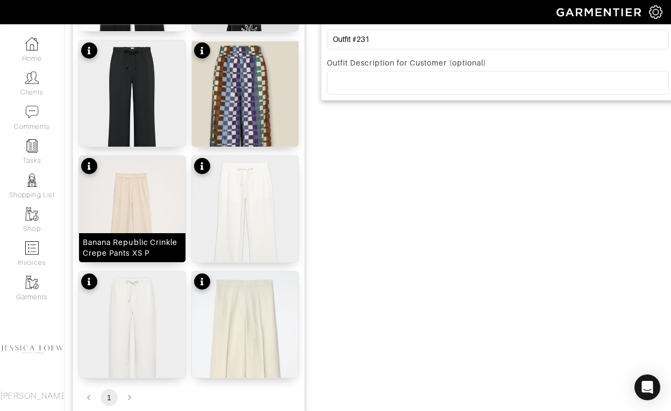
click at [149, 191] on img at bounding box center [132, 227] width 106 height 142
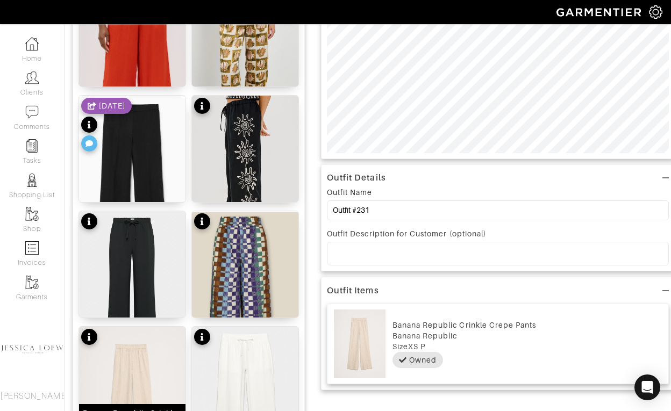
scroll to position [0, 0]
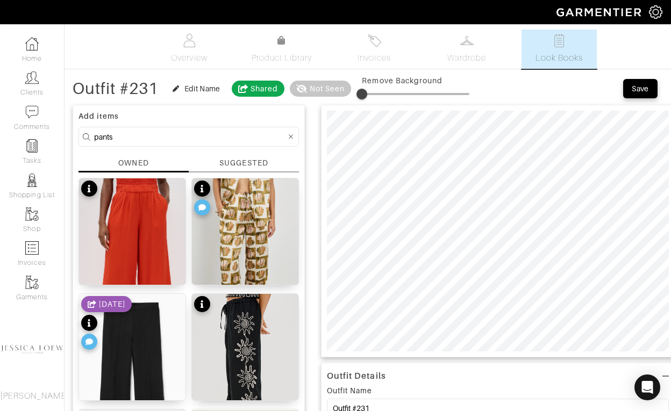
click at [375, 95] on span at bounding box center [415, 94] width 107 height 2
type input "17"
drag, startPoint x: 375, startPoint y: 95, endPoint x: 384, endPoint y: 95, distance: 9.2
click at [384, 95] on span at bounding box center [380, 94] width 11 height 11
click at [121, 137] on input "pants" at bounding box center [190, 136] width 192 height 13
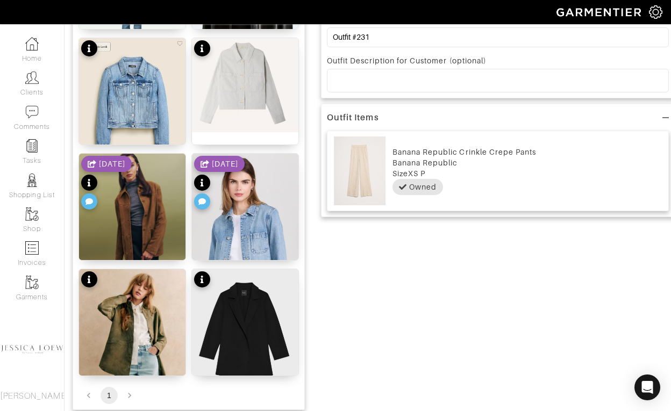
scroll to position [422, 0]
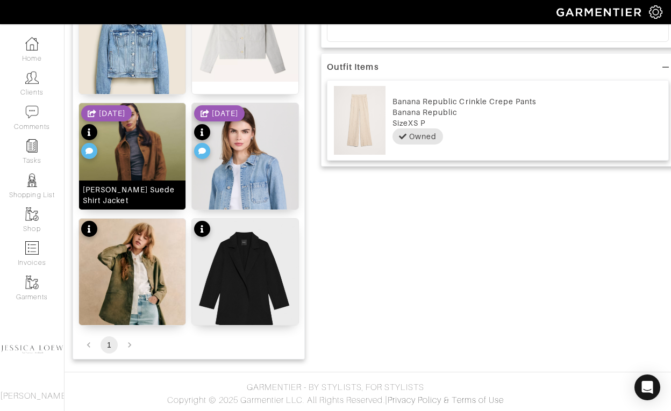
click at [147, 145] on img at bounding box center [132, 174] width 106 height 142
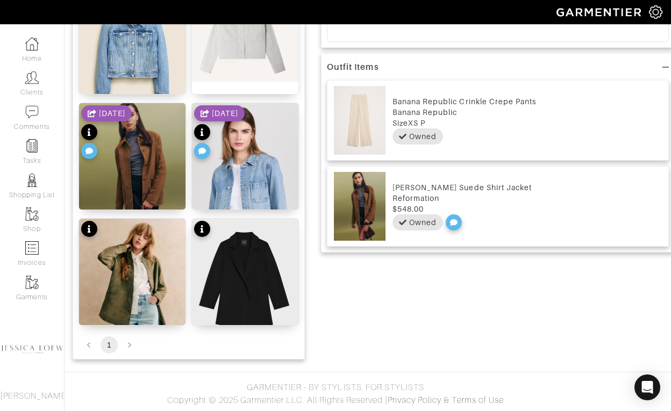
scroll to position [0, 0]
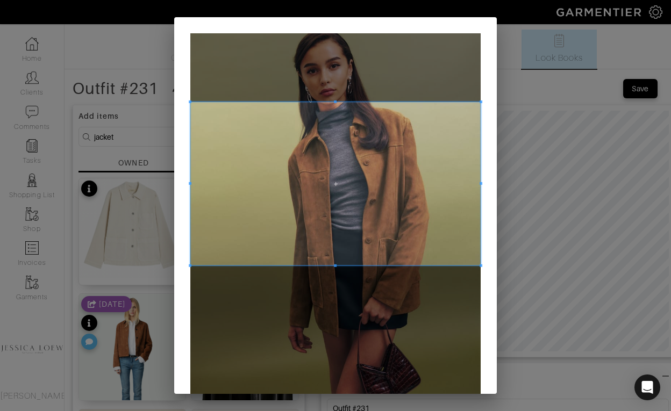
click at [343, 180] on span at bounding box center [335, 183] width 290 height 163
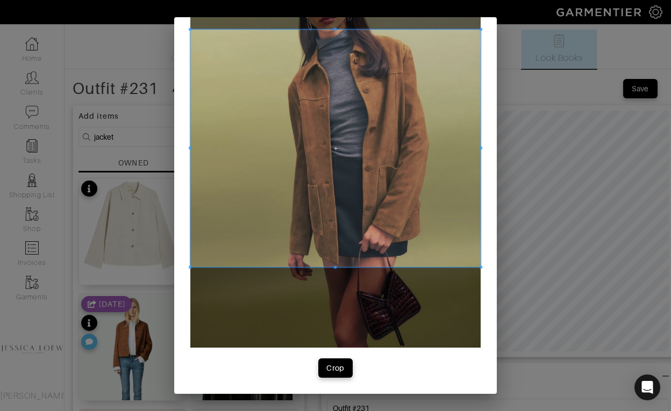
click at [340, 267] on span at bounding box center [335, 266] width 290 height 3
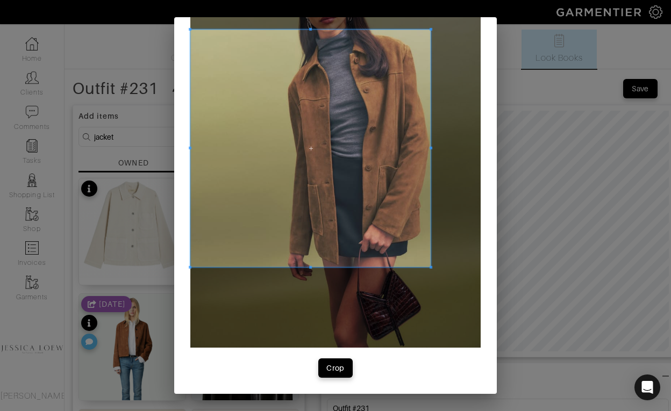
click at [430, 148] on span at bounding box center [430, 148] width 3 height 3
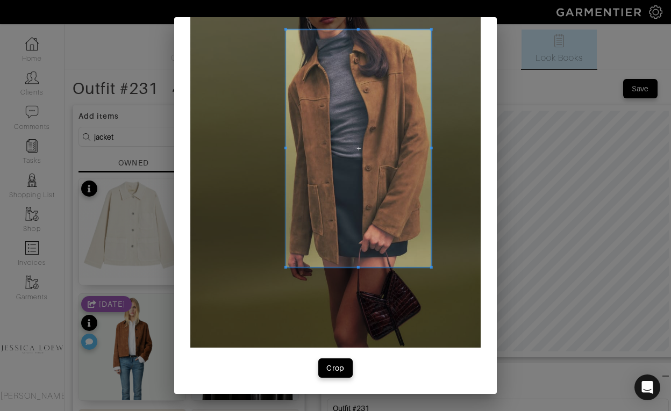
click at [286, 153] on div at bounding box center [358, 149] width 145 height 238
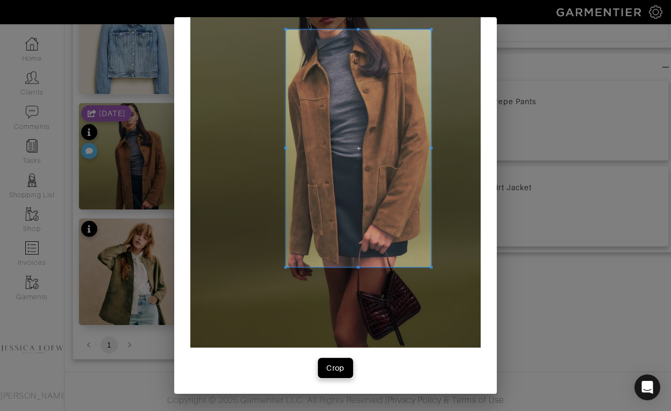
click at [338, 368] on div "Crop" at bounding box center [335, 368] width 18 height 11
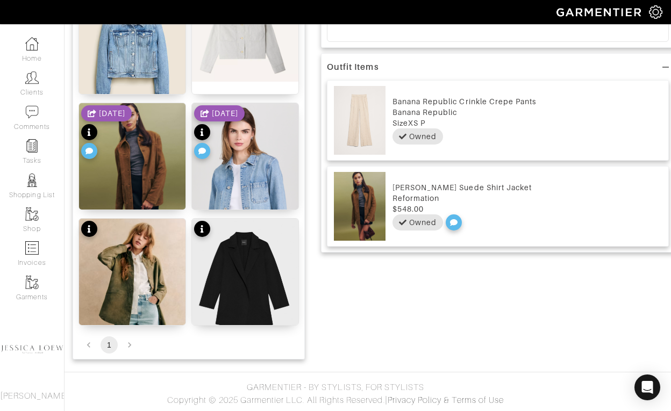
scroll to position [0, 0]
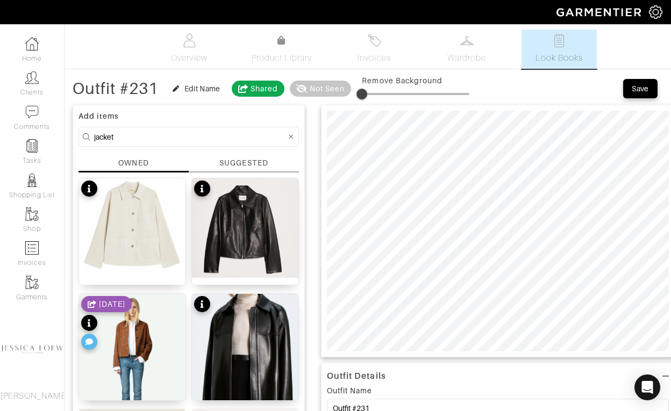
click at [170, 130] on form "jacket" at bounding box center [188, 137] width 220 height 20
click at [159, 137] on input "jacket" at bounding box center [190, 136] width 192 height 13
type input "s"
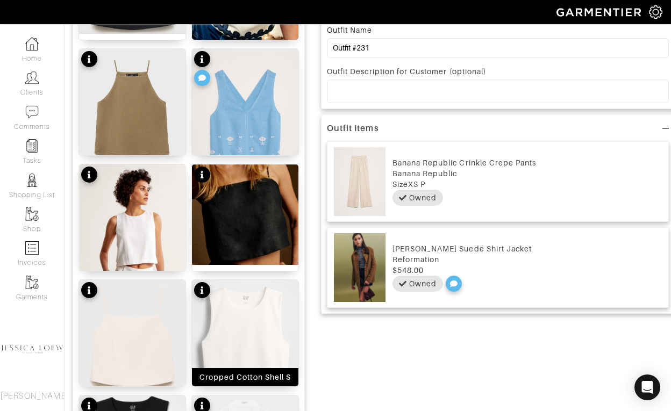
scroll to position [319, 0]
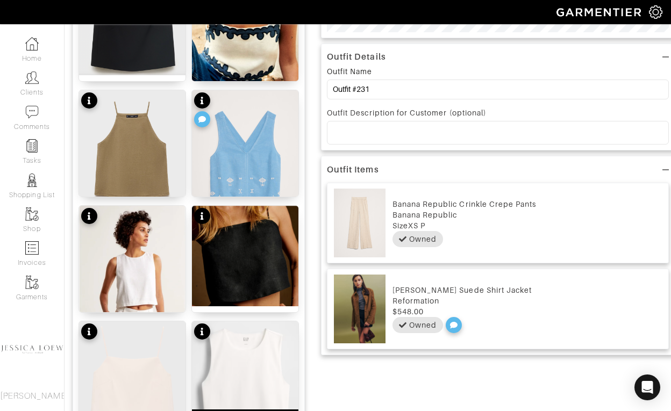
click at [250, 347] on img at bounding box center [245, 387] width 106 height 132
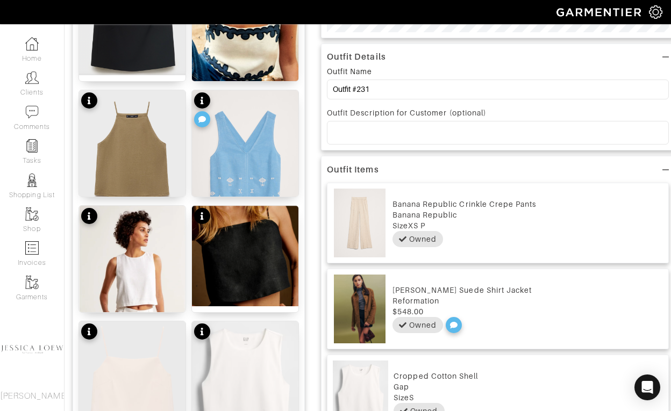
scroll to position [0, 0]
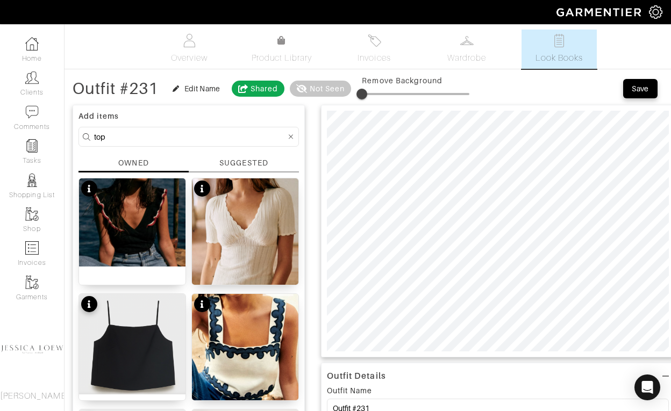
click at [148, 132] on input "top" at bounding box center [190, 136] width 192 height 13
type input "shoes"
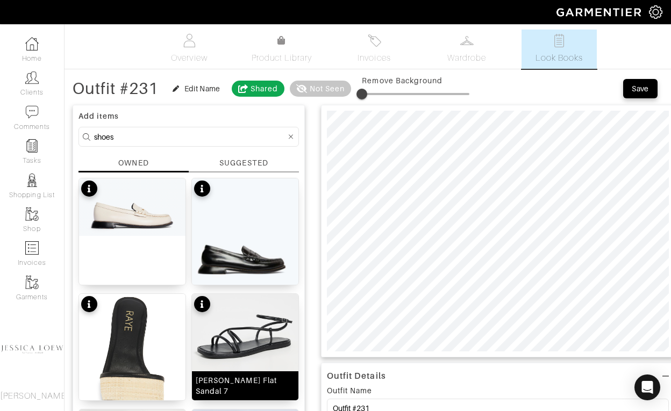
click at [253, 331] on img at bounding box center [245, 336] width 106 height 84
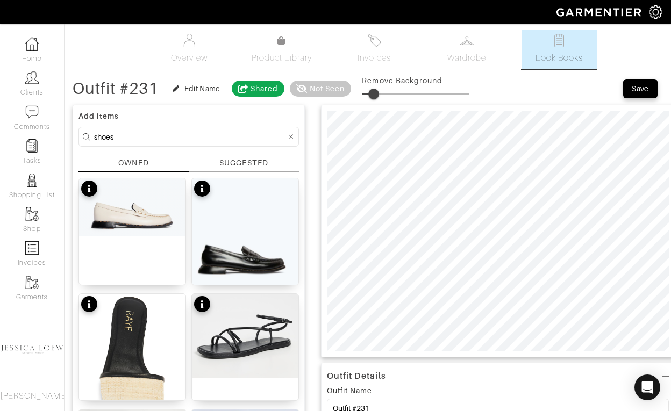
type input "12"
click at [379, 98] on span at bounding box center [415, 94] width 107 height 16
click at [139, 134] on input "shoes" at bounding box center [190, 136] width 192 height 13
type input "bag"
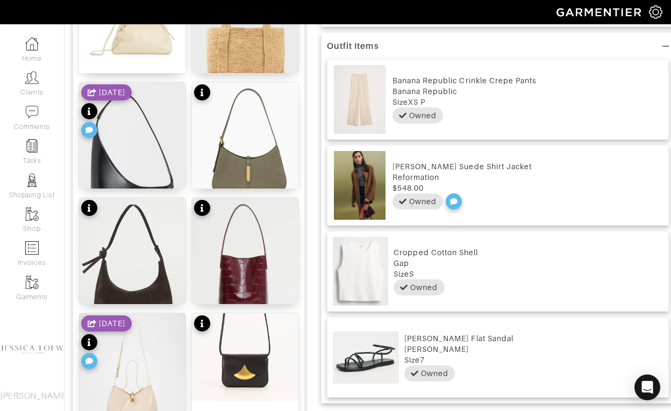
scroll to position [611, 0]
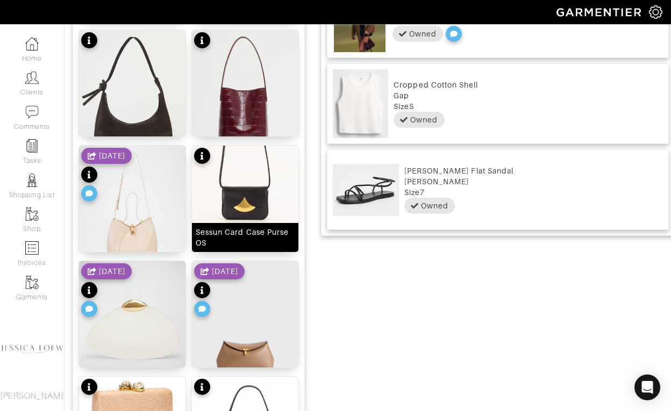
click at [242, 183] on img at bounding box center [245, 190] width 106 height 88
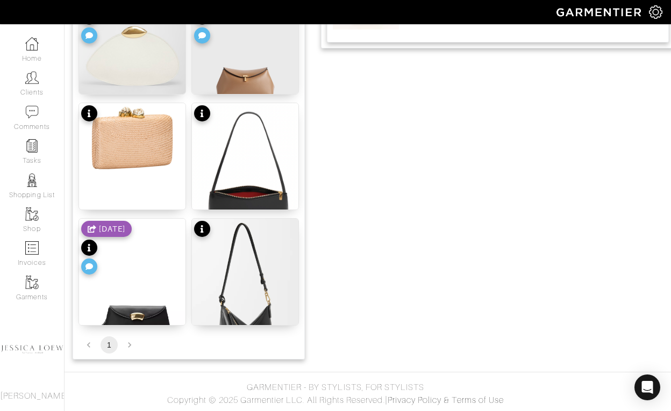
scroll to position [883, 0]
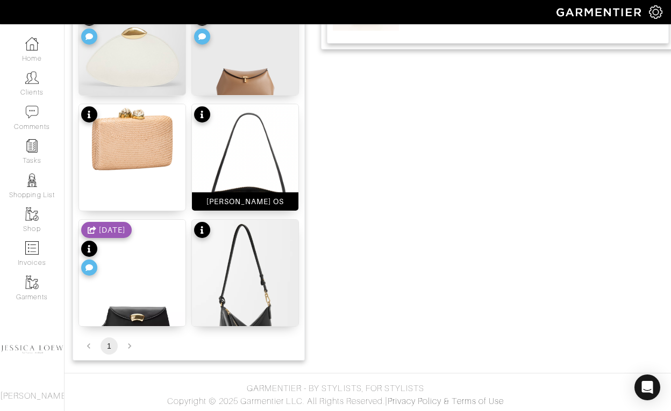
click at [260, 138] on img at bounding box center [245, 171] width 106 height 135
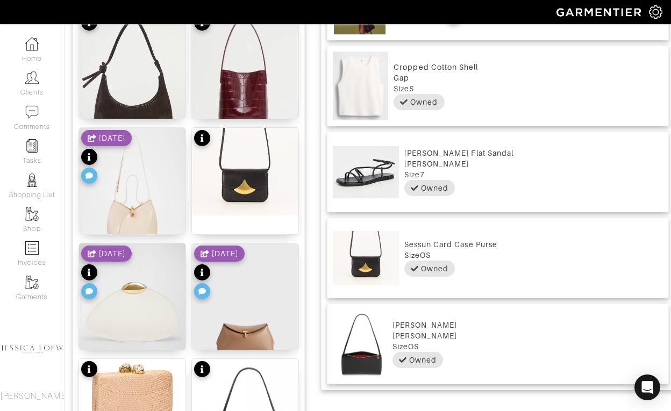
scroll to position [0, 0]
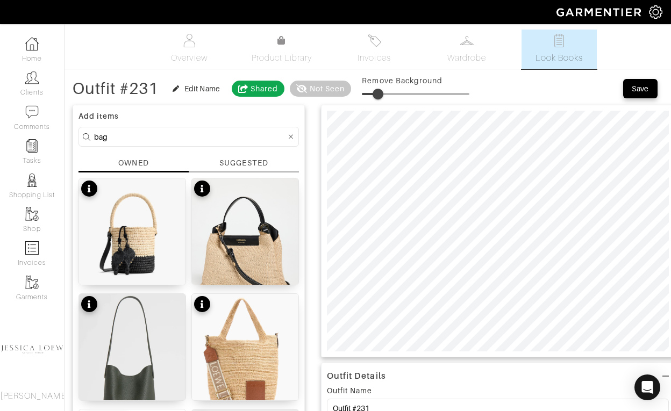
click at [379, 96] on span at bounding box center [377, 94] width 11 height 11
type input "18"
click at [383, 92] on span at bounding box center [381, 94] width 11 height 11
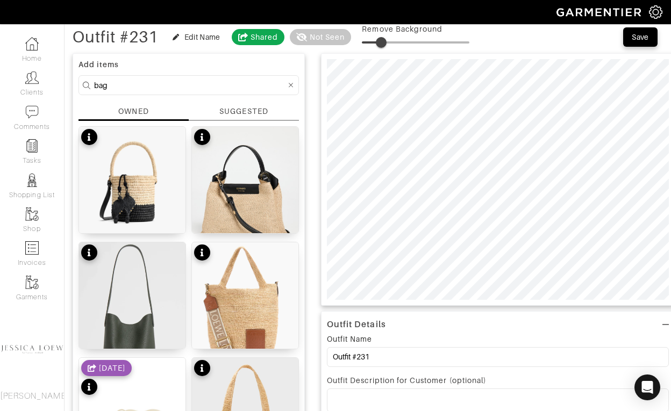
scroll to position [56, 0]
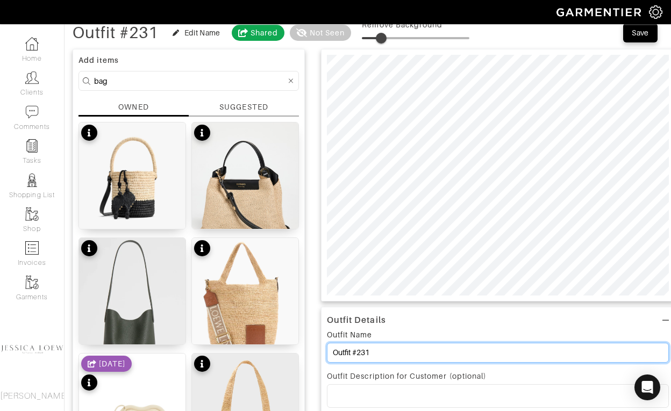
click at [377, 350] on input "Outfit #231" at bounding box center [498, 353] width 342 height 20
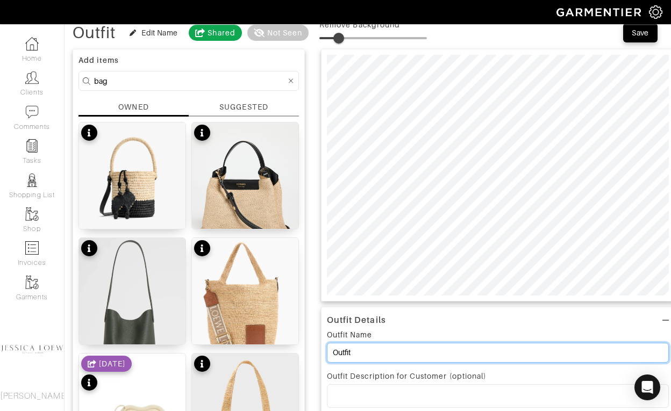
scroll to position [0, 0]
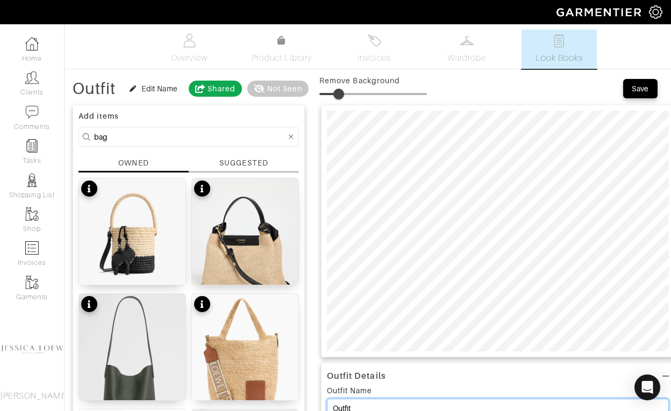
type input "Outfit"
click at [643, 85] on div "Save" at bounding box center [639, 88] width 17 height 11
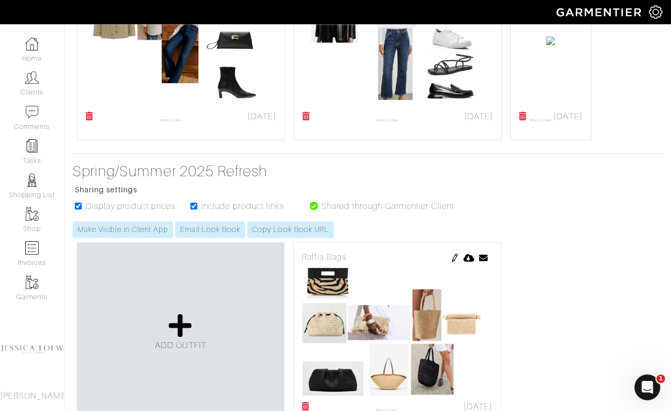
scroll to position [7960, 0]
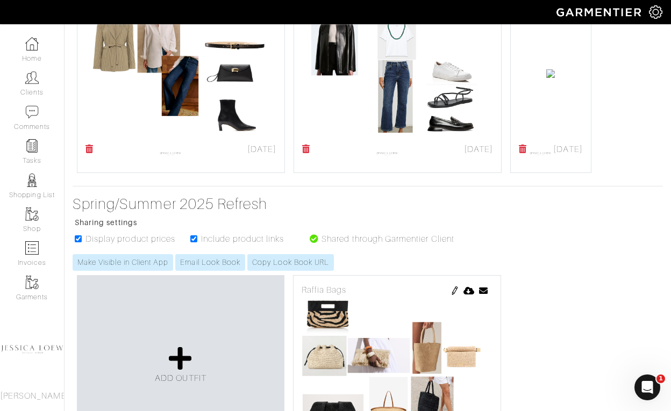
click at [541, 4] on img at bounding box center [545, 0] width 9 height 9
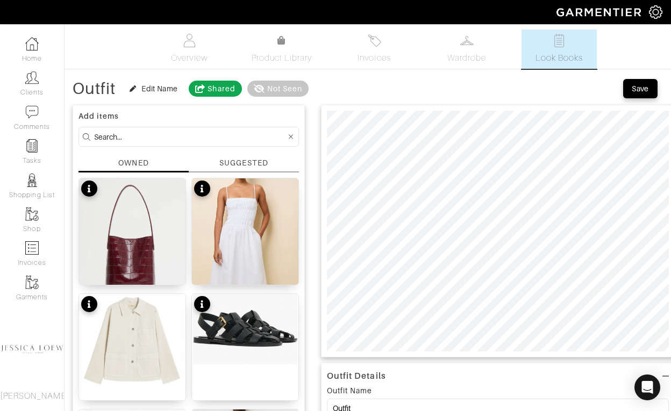
click at [219, 134] on input at bounding box center [190, 136] width 192 height 13
type input "jacket"
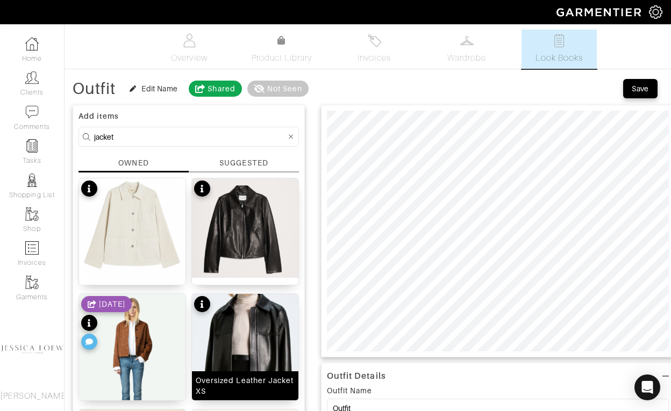
click at [265, 331] on img at bounding box center [245, 362] width 106 height 137
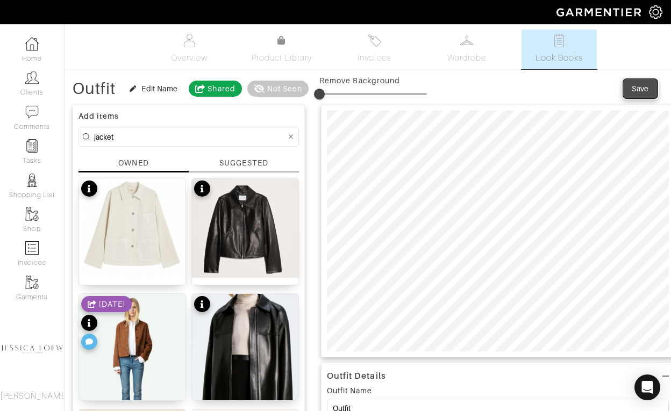
click at [643, 91] on div "Save" at bounding box center [639, 88] width 17 height 11
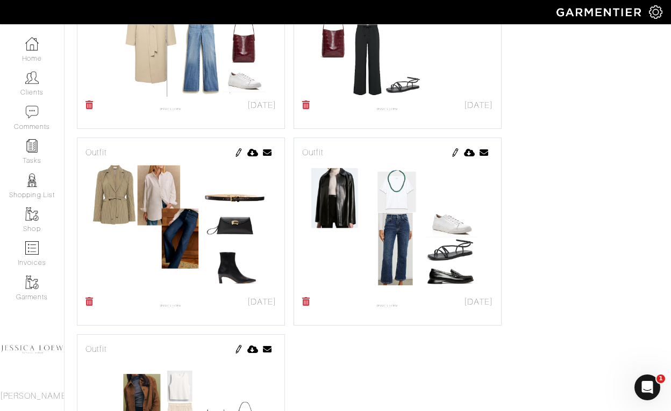
scroll to position [7671, 0]
